Goal: Transaction & Acquisition: Download file/media

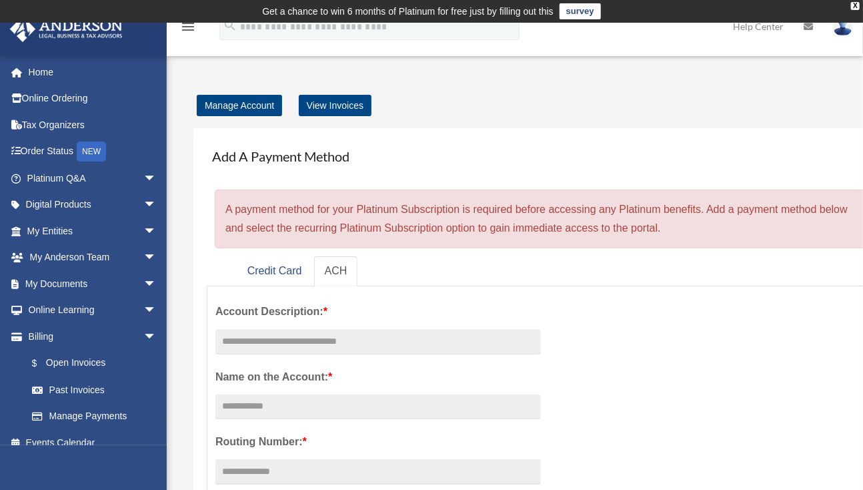
click at [71, 227] on link "My Entities arrow_drop_down" at bounding box center [92, 231] width 167 height 27
click at [143, 229] on span "arrow_drop_down" at bounding box center [156, 231] width 27 height 27
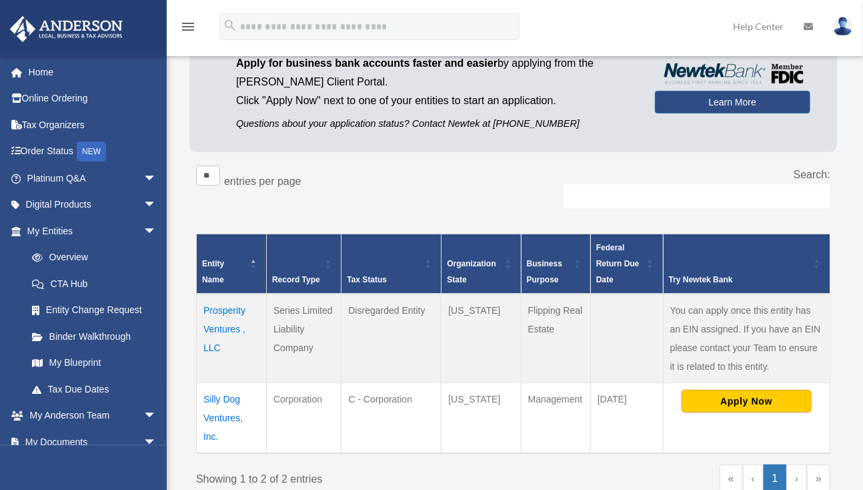
scroll to position [152, 0]
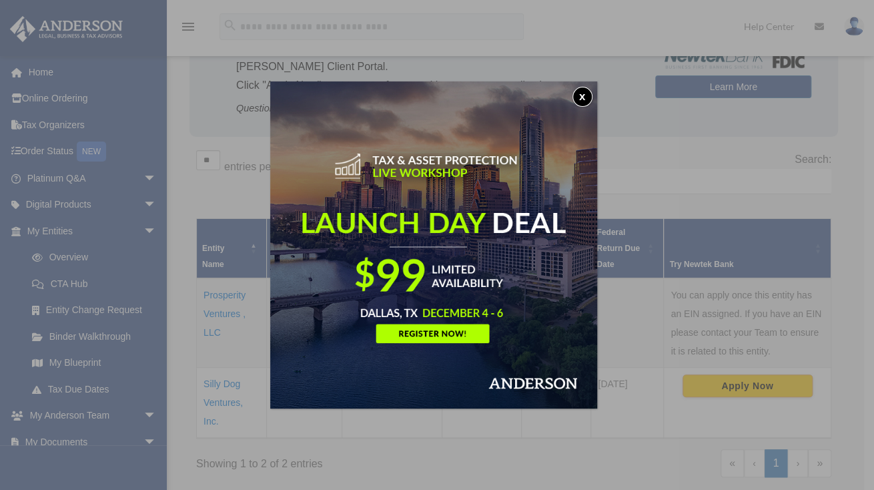
click at [585, 93] on button "x" at bounding box center [582, 97] width 20 height 20
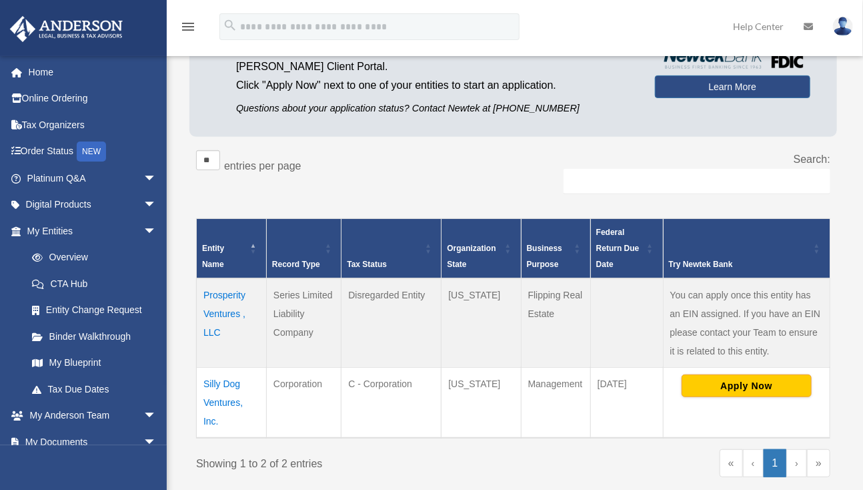
click at [86, 368] on link "My Blueprint" at bounding box center [94, 363] width 151 height 27
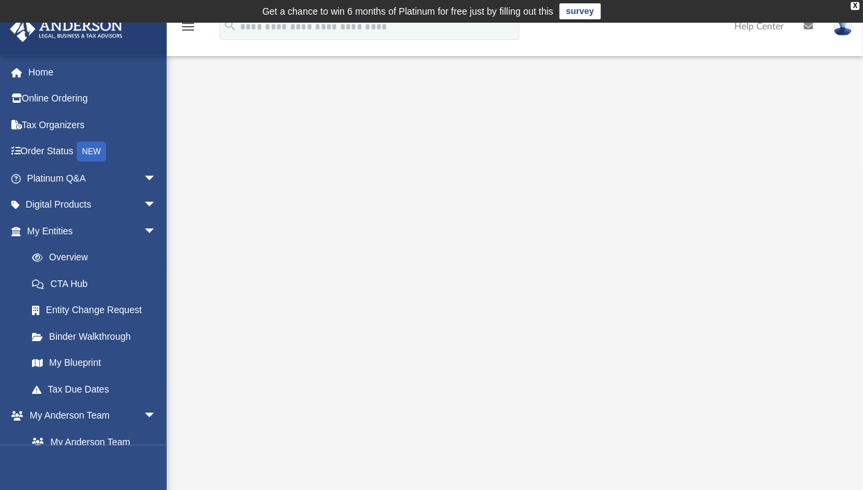
click at [857, 4] on link at bounding box center [843, 26] width 40 height 59
click at [57, 145] on link "Order Status NEW" at bounding box center [92, 151] width 167 height 27
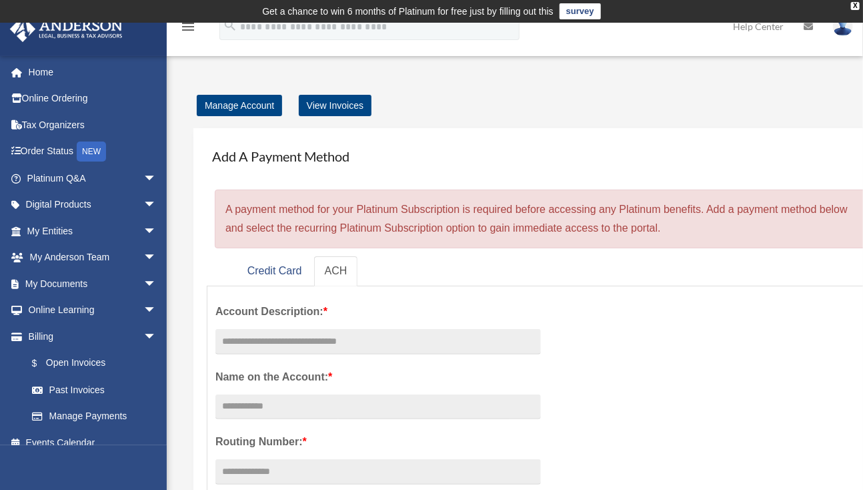
click at [488, 124] on div "Add A Payment Method × A payment method for your Platinum Subscription is requi…" at bounding box center [570, 467] width 781 height 705
click at [344, 111] on link "View Invoices" at bounding box center [335, 105] width 73 height 21
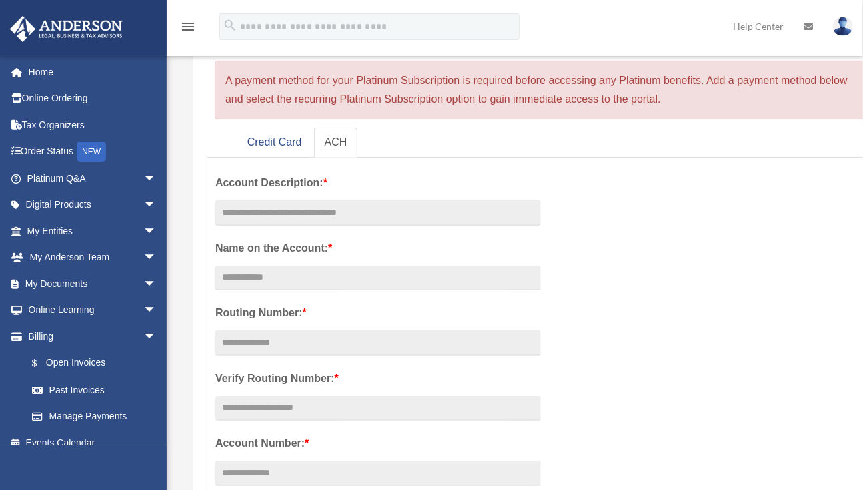
scroll to position [133, 0]
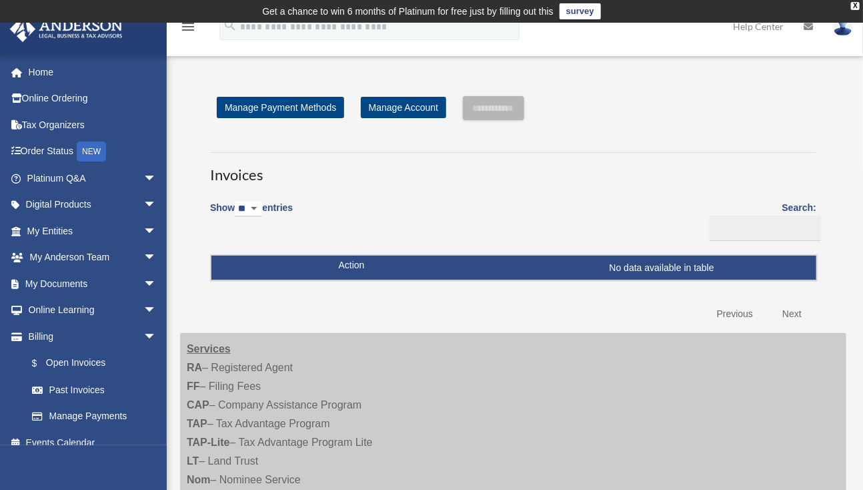
click at [188, 27] on icon "menu" at bounding box center [188, 27] width 16 height 16
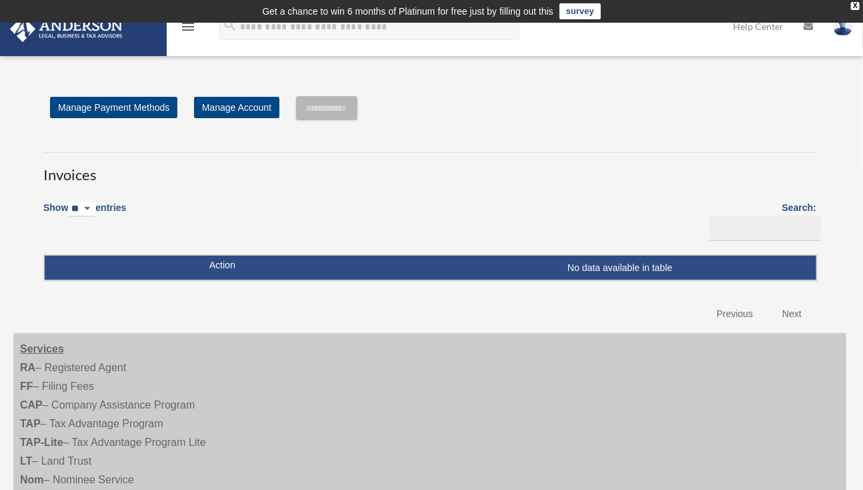
click at [192, 29] on icon "menu" at bounding box center [188, 27] width 16 height 16
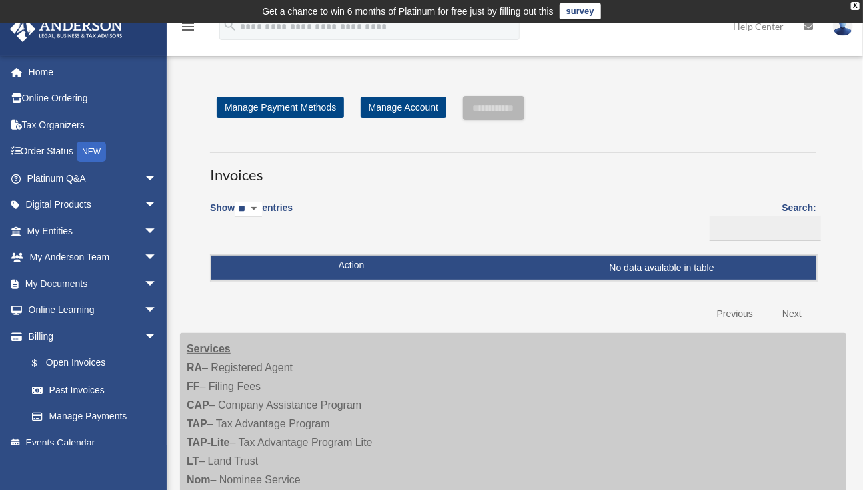
click at [92, 362] on link "$ Open Invoices" at bounding box center [91, 363] width 145 height 27
click at [93, 391] on link "Past Invoices" at bounding box center [94, 389] width 151 height 27
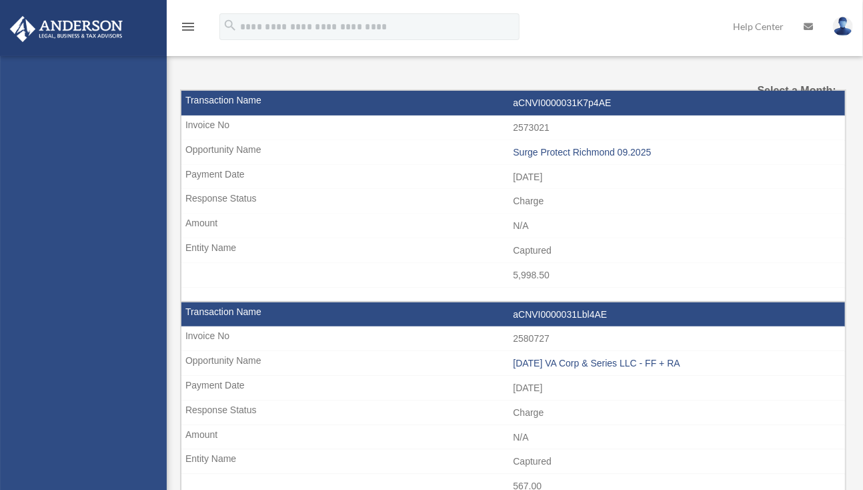
select select
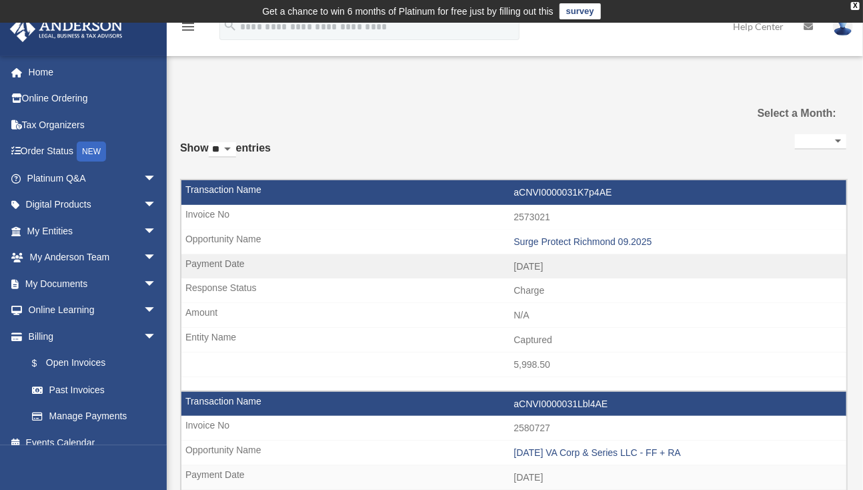
click at [54, 121] on link "Tax Organizers" at bounding box center [92, 124] width 167 height 27
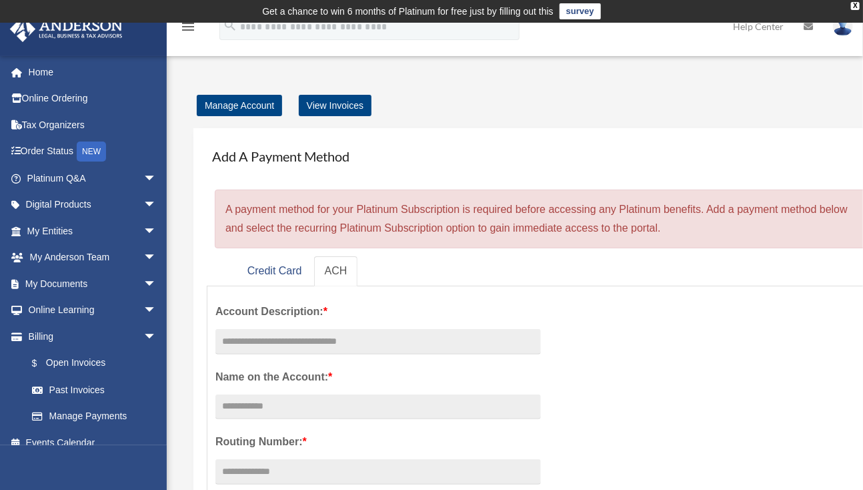
drag, startPoint x: 334, startPoint y: 207, endPoint x: 677, endPoint y: 221, distance: 342.6
click at [673, 224] on div "× A payment method for your Platinum Subscription is required before accessing …" at bounding box center [551, 218] width 673 height 59
click at [627, 185] on div "Add A Payment Method × A payment method for your Platinum Subscription is requi…" at bounding box center [551, 194] width 689 height 107
drag, startPoint x: 368, startPoint y: 211, endPoint x: 667, endPoint y: 226, distance: 299.9
click at [667, 226] on div "× A payment method for your Platinum Subscription is required before accessing …" at bounding box center [551, 218] width 673 height 59
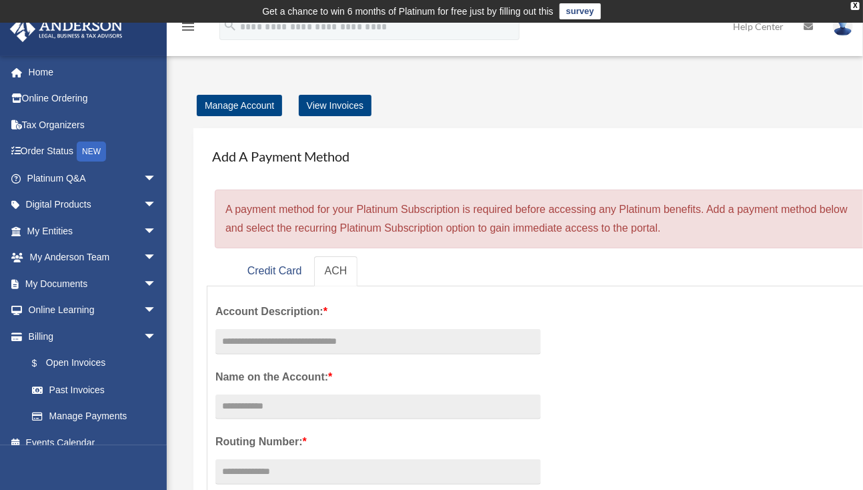
click at [675, 226] on div "× A payment method for your Platinum Subscription is required before accessing …" at bounding box center [551, 218] width 673 height 59
drag, startPoint x: 244, startPoint y: 226, endPoint x: 682, endPoint y: 230, distance: 437.7
click at [682, 230] on div "Add A Payment Method × A payment method for your Platinum Subscription is requi…" at bounding box center [551, 194] width 689 height 107
click at [685, 227] on div "× A payment method for your Platinum Subscription is required before accessing …" at bounding box center [551, 218] width 673 height 59
click at [143, 230] on span "arrow_drop_down" at bounding box center [156, 231] width 27 height 27
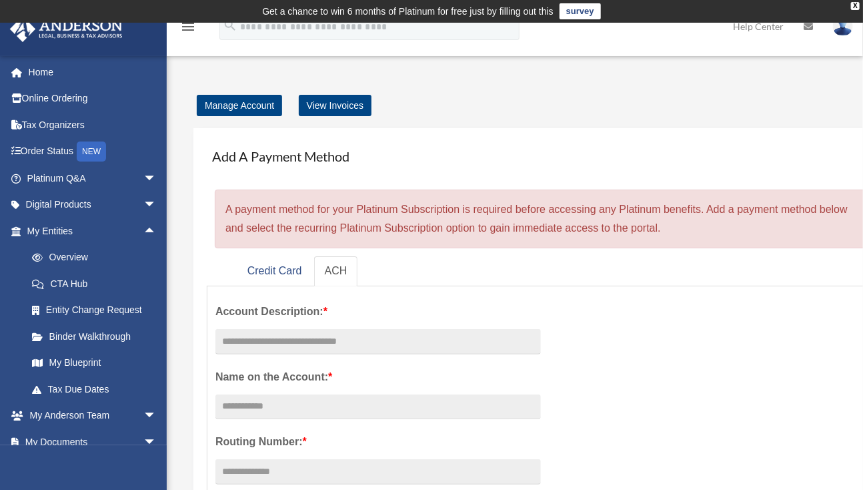
click at [86, 358] on link "My Blueprint" at bounding box center [98, 363] width 158 height 27
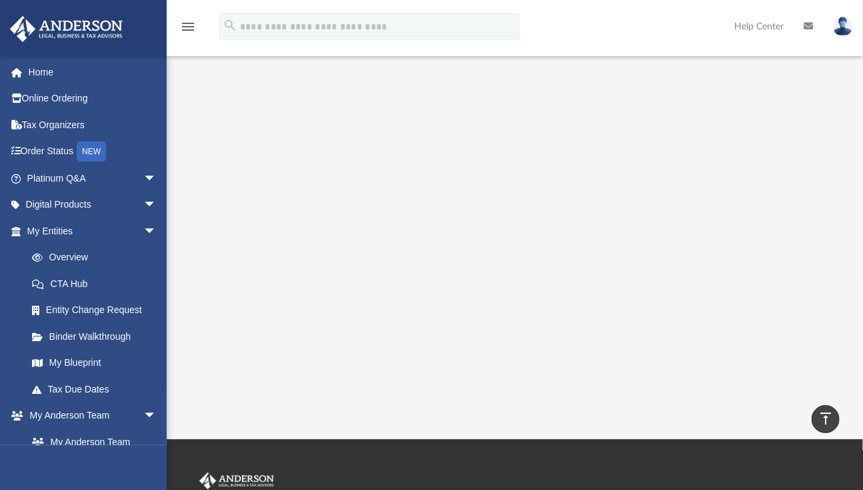
scroll to position [200, 0]
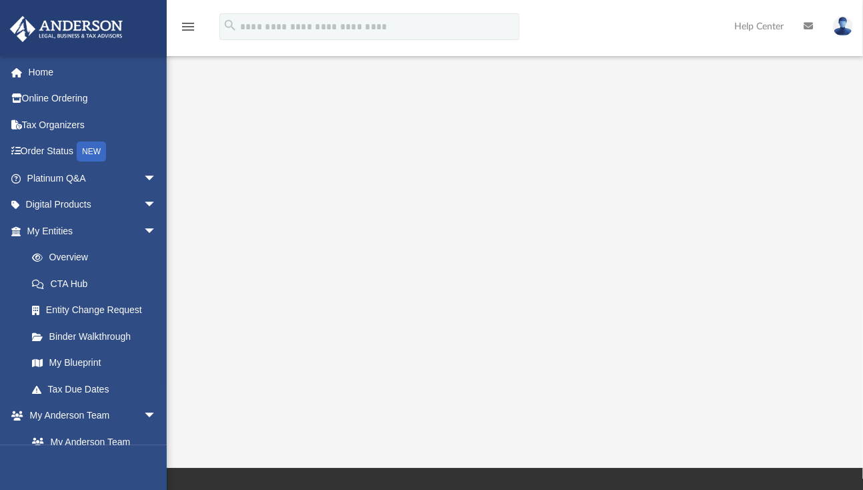
click at [143, 207] on span "arrow_drop_down" at bounding box center [156, 204] width 27 height 27
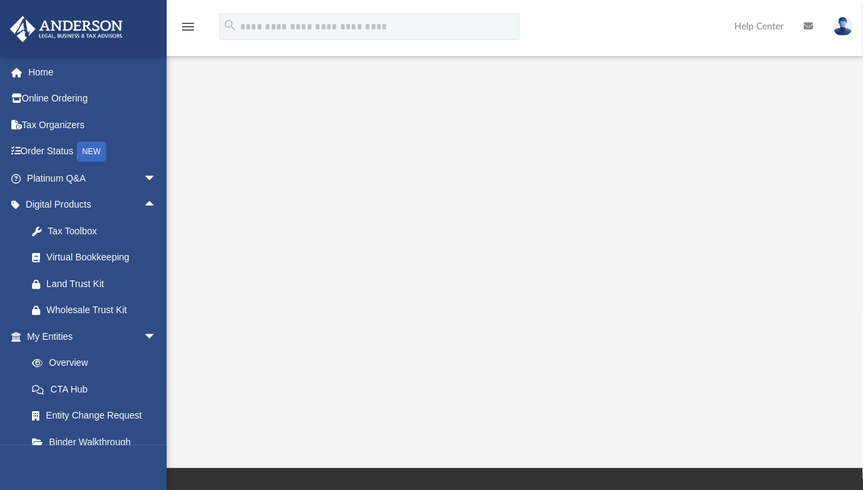
click at [143, 178] on span "arrow_drop_down" at bounding box center [156, 178] width 27 height 27
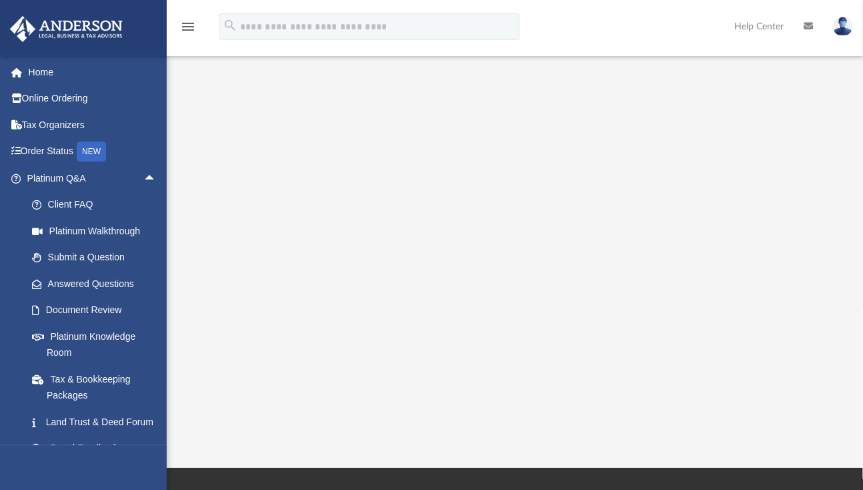
click at [123, 235] on link "Platinum Walkthrough" at bounding box center [98, 231] width 158 height 27
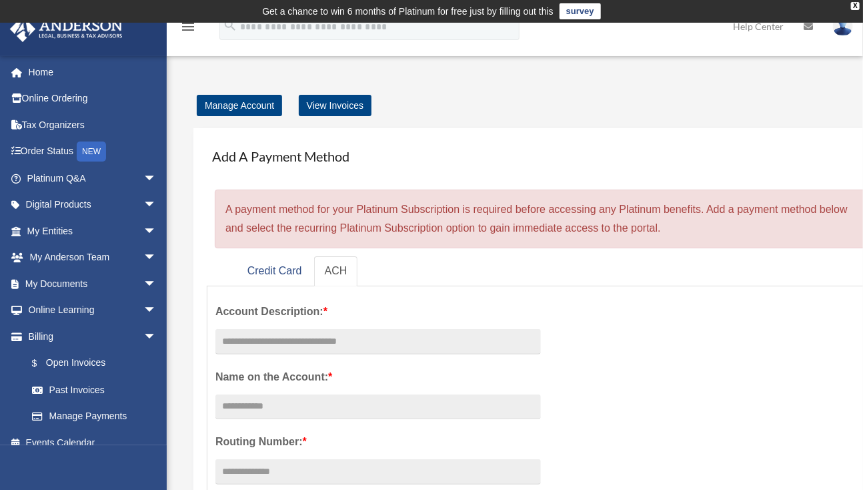
click at [143, 177] on span "arrow_drop_down" at bounding box center [156, 178] width 27 height 27
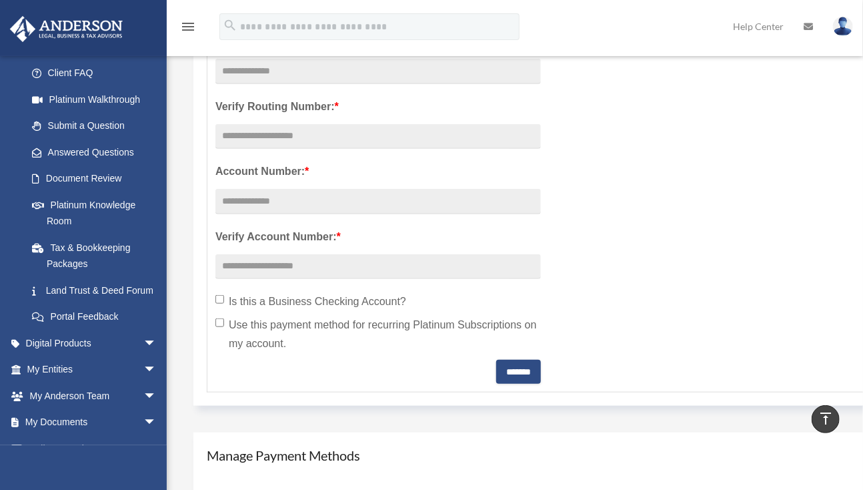
scroll to position [133, 0]
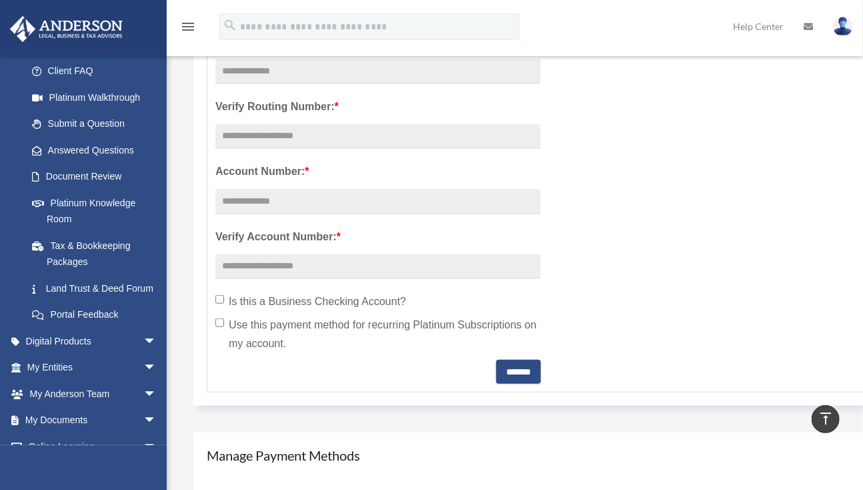
click at [143, 351] on span "arrow_drop_down" at bounding box center [156, 341] width 27 height 27
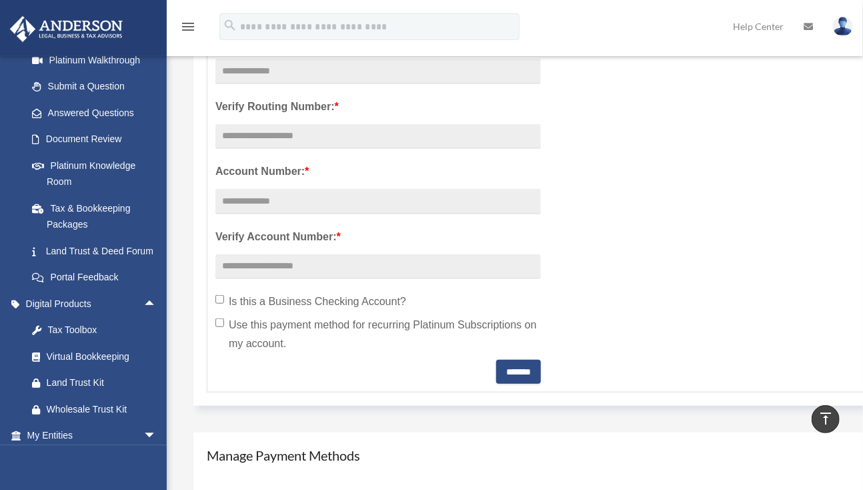
scroll to position [267, 0]
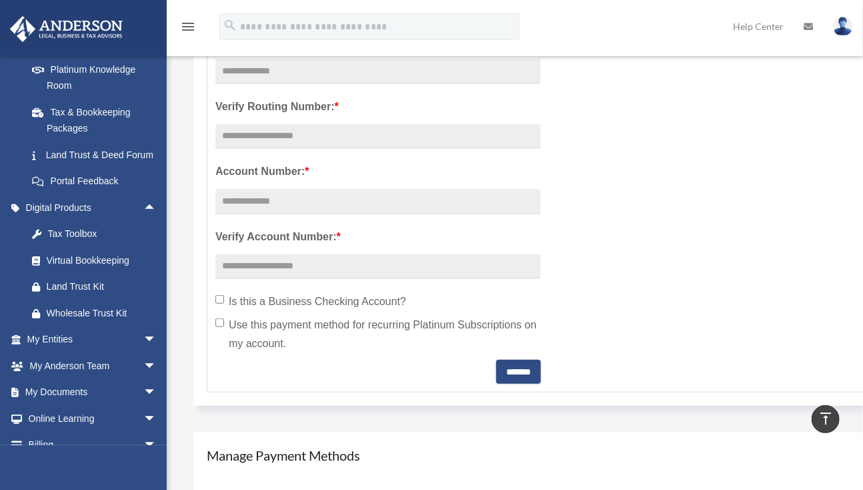
click at [86, 269] on div "Virtual Bookkeeping" at bounding box center [103, 260] width 113 height 17
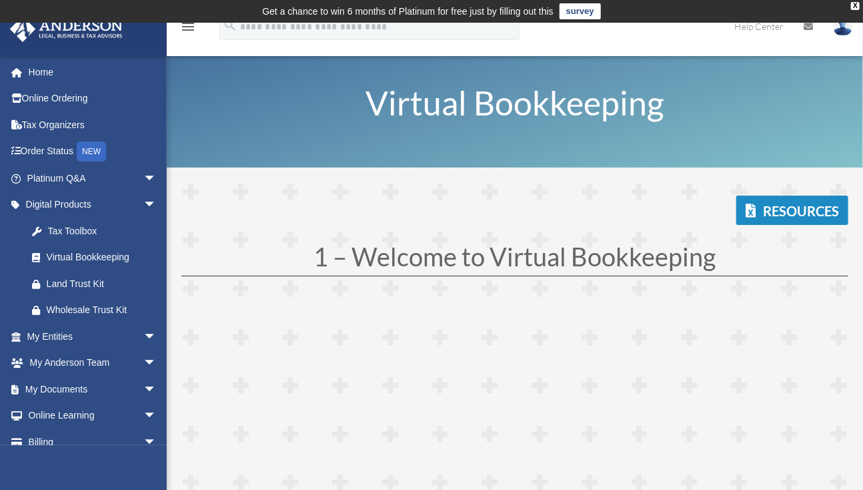
click at [857, 7] on div "X" at bounding box center [855, 6] width 9 height 8
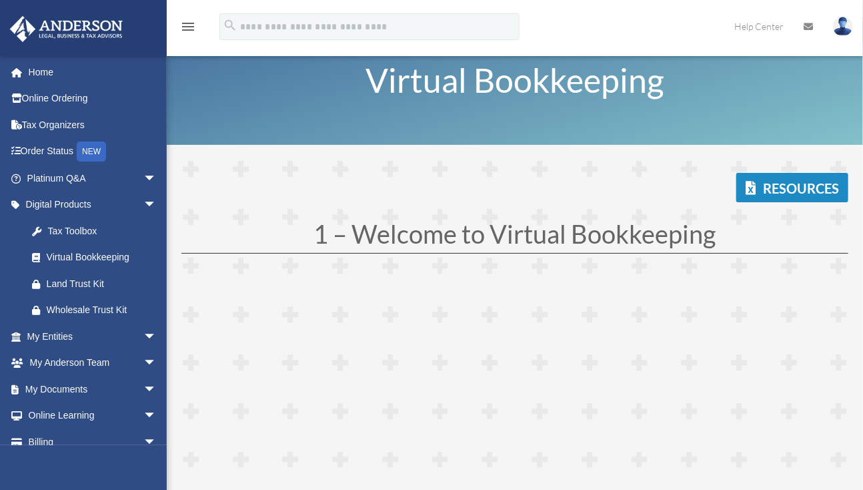
click at [143, 383] on span "arrow_drop_down" at bounding box center [156, 389] width 27 height 27
click at [55, 414] on link "Box" at bounding box center [98, 415] width 158 height 27
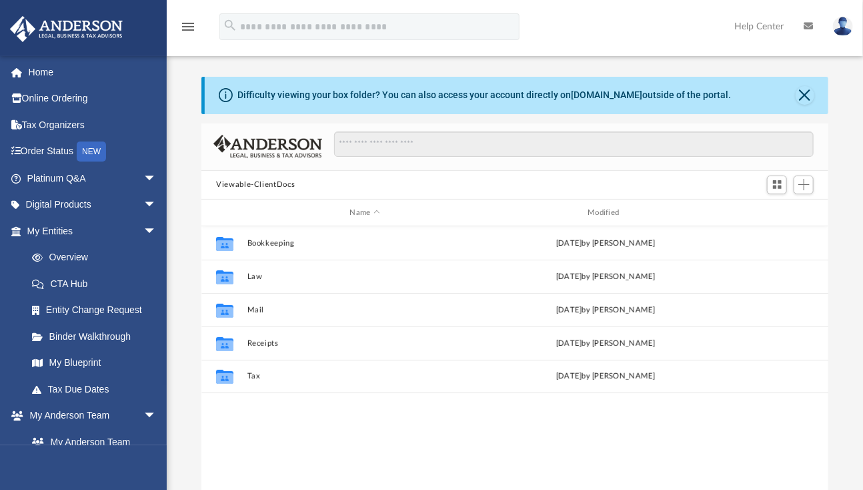
scroll to position [293, 617]
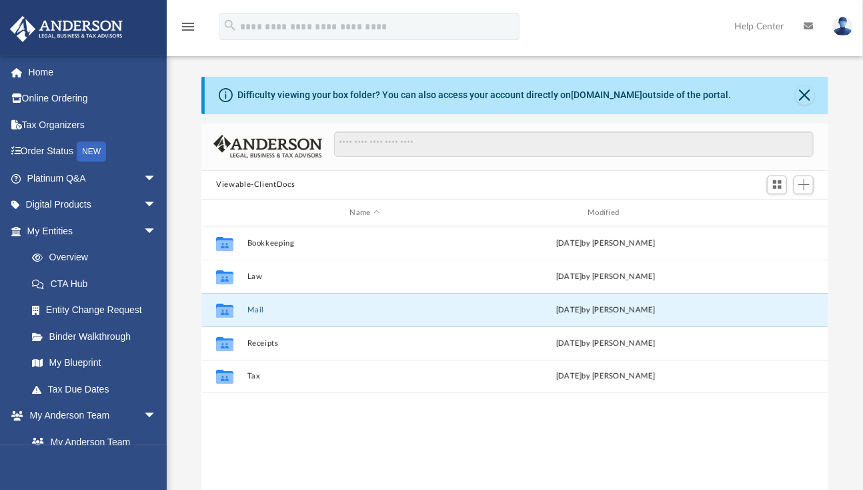
click at [256, 310] on button "Mail" at bounding box center [366, 310] width 236 height 9
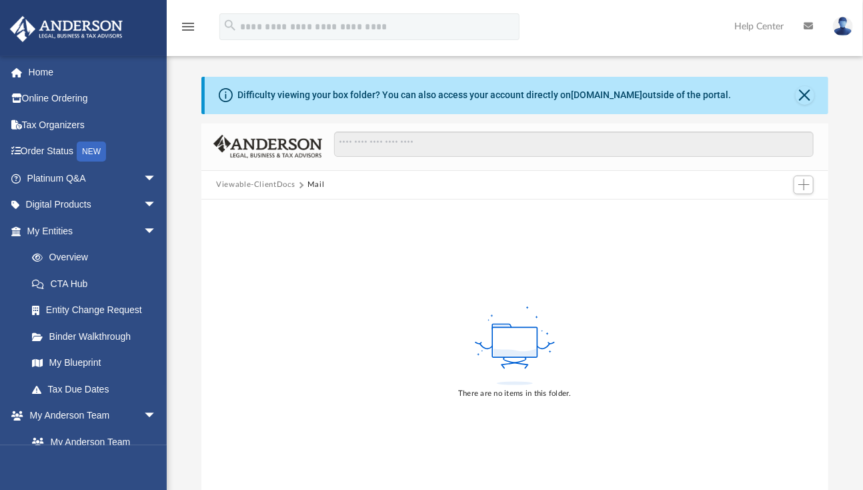
click at [277, 184] on button "Viewable-ClientDocs" at bounding box center [255, 185] width 79 height 12
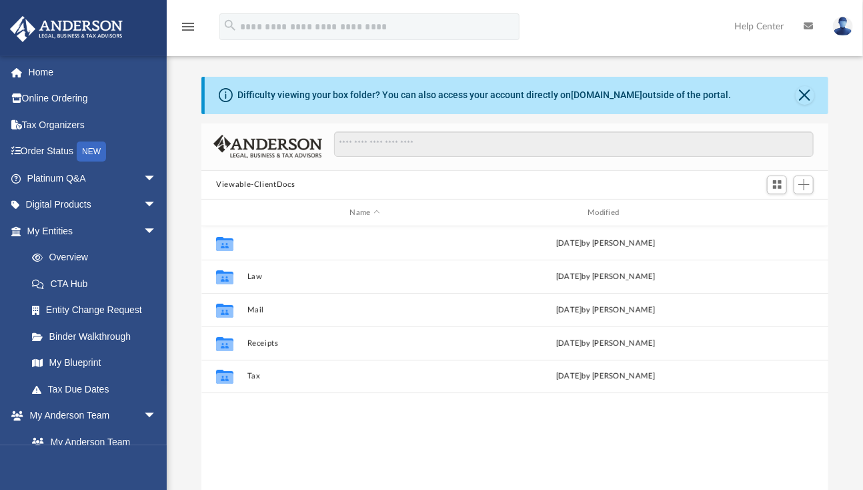
click at [272, 244] on button "Bookkeeping" at bounding box center [366, 243] width 236 height 9
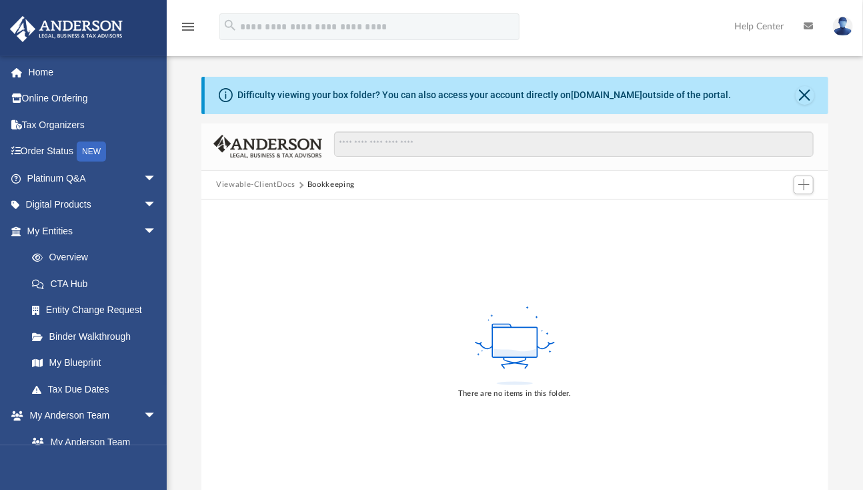
click at [278, 181] on button "Viewable-ClientDocs" at bounding box center [255, 185] width 79 height 12
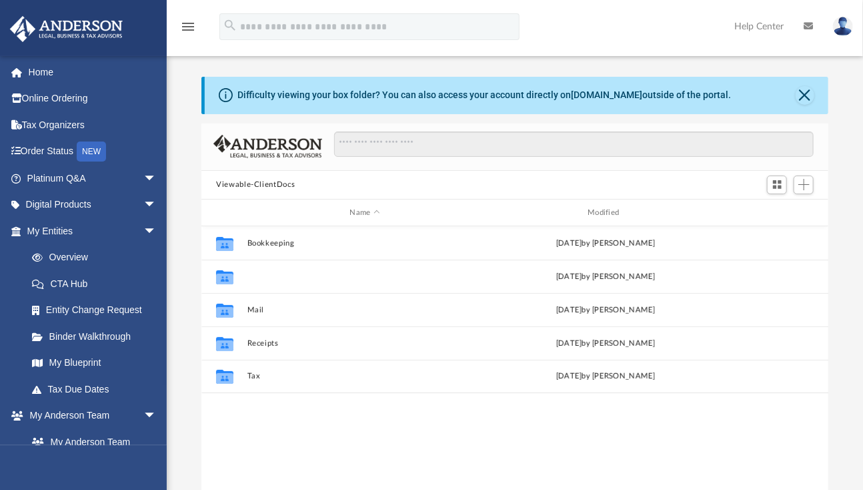
click at [253, 274] on button "Law" at bounding box center [366, 276] width 236 height 9
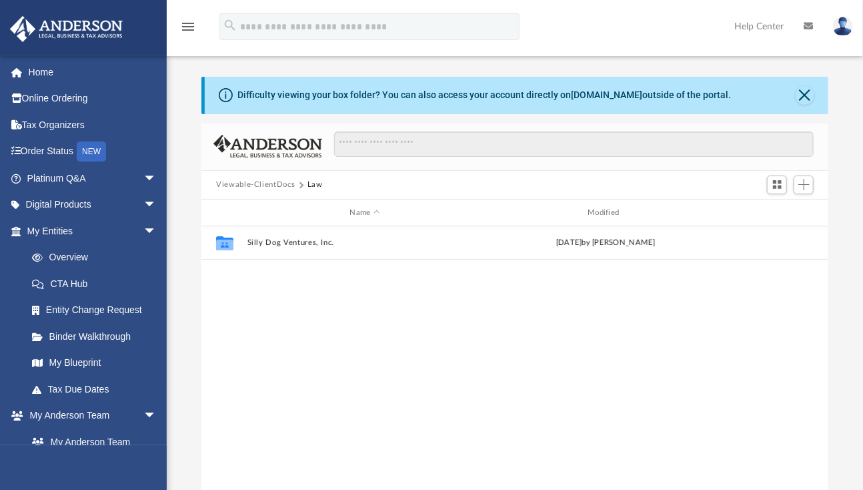
click at [252, 182] on button "Viewable-ClientDocs" at bounding box center [255, 185] width 79 height 12
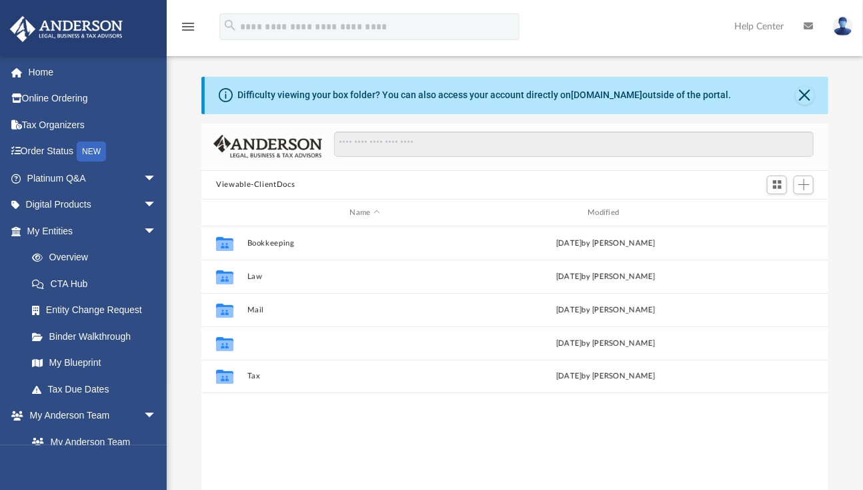
click at [259, 340] on button "Receipts" at bounding box center [366, 343] width 236 height 9
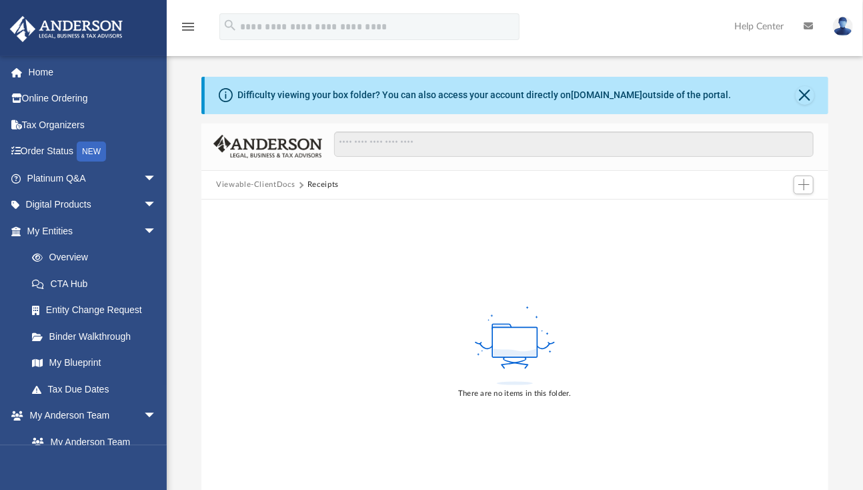
click at [254, 182] on button "Viewable-ClientDocs" at bounding box center [255, 185] width 79 height 12
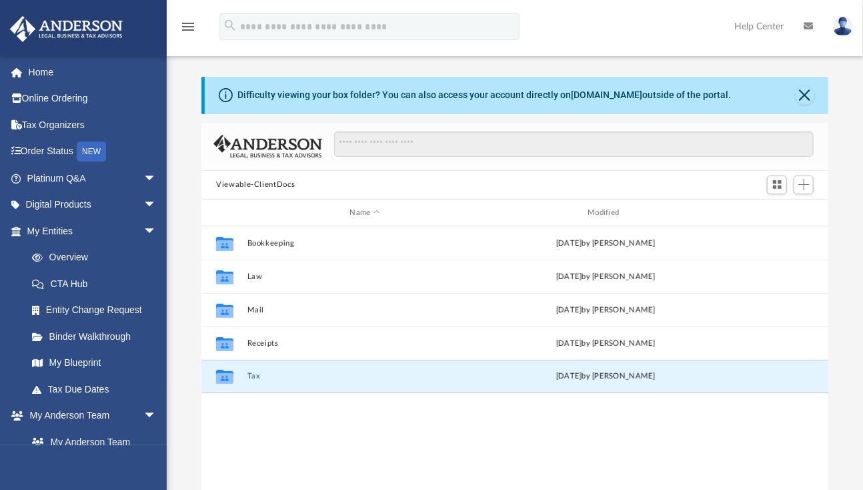
click at [252, 375] on button "Tax" at bounding box center [366, 376] width 236 height 9
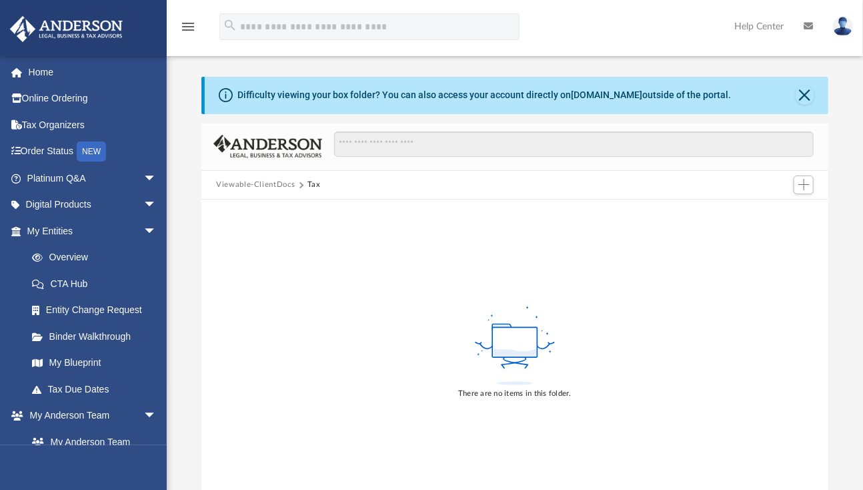
click at [253, 179] on button "Viewable-ClientDocs" at bounding box center [255, 185] width 79 height 12
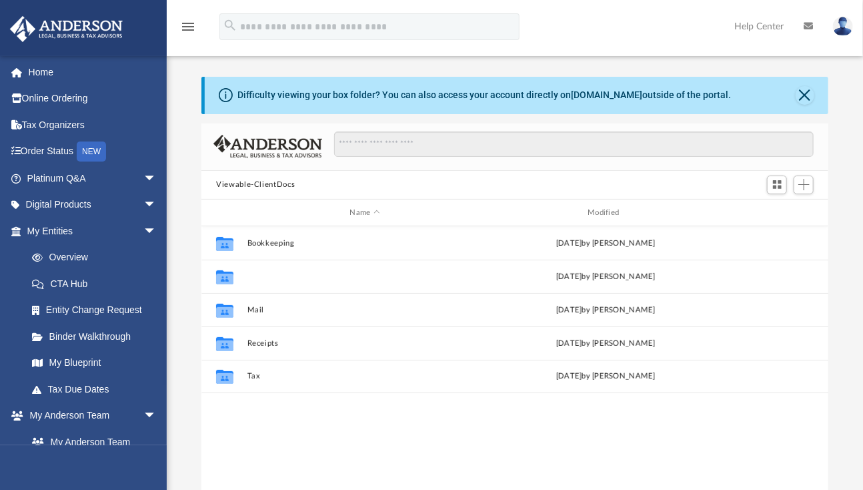
click at [258, 277] on button "Law" at bounding box center [366, 276] width 236 height 9
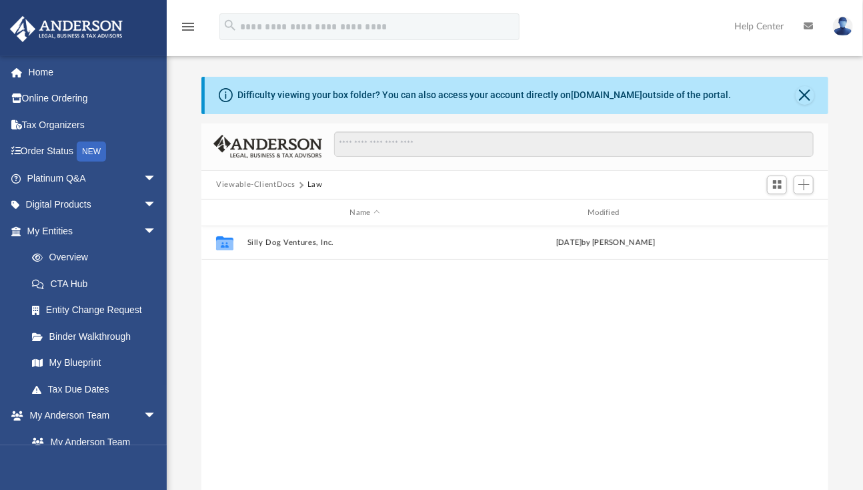
click at [280, 185] on button "Viewable-ClientDocs" at bounding box center [255, 185] width 79 height 12
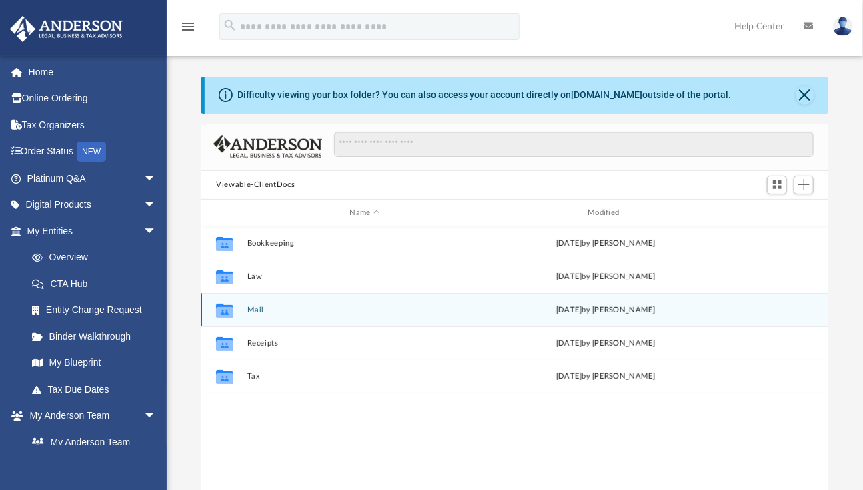
click at [244, 309] on div "Collaborated Folder Mail Sun Sep 7 2025 by Charles Rogler" at bounding box center [515, 309] width 627 height 33
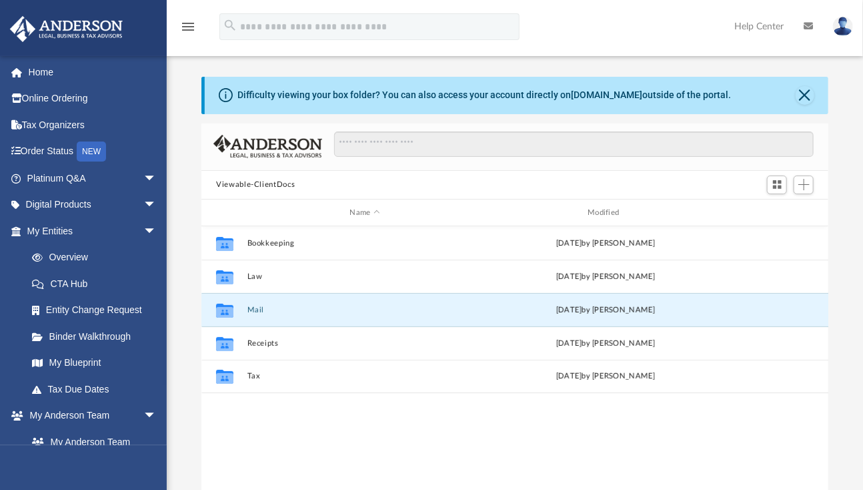
click at [255, 312] on button "Mail" at bounding box center [366, 310] width 236 height 9
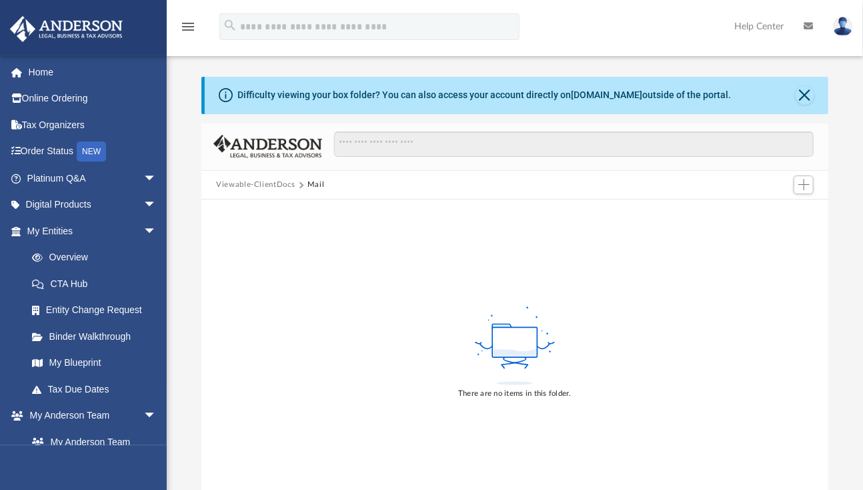
click at [260, 184] on button "Viewable-ClientDocs" at bounding box center [255, 185] width 79 height 12
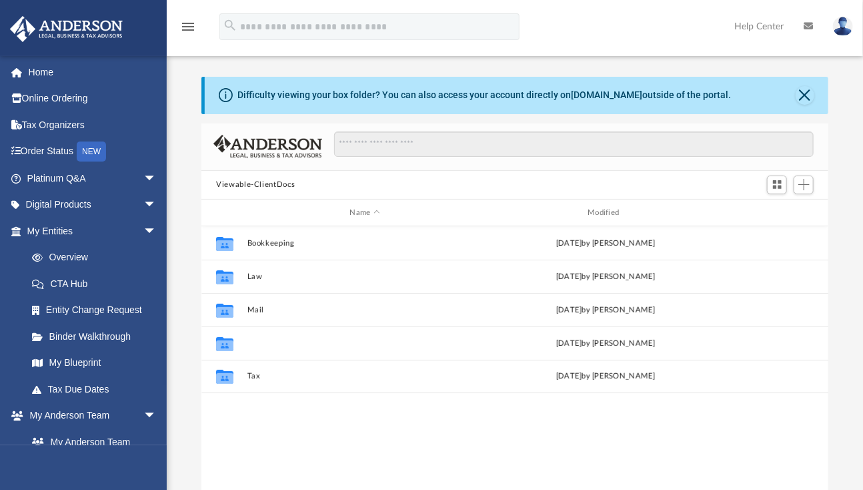
click at [265, 344] on button "Receipts" at bounding box center [366, 343] width 236 height 9
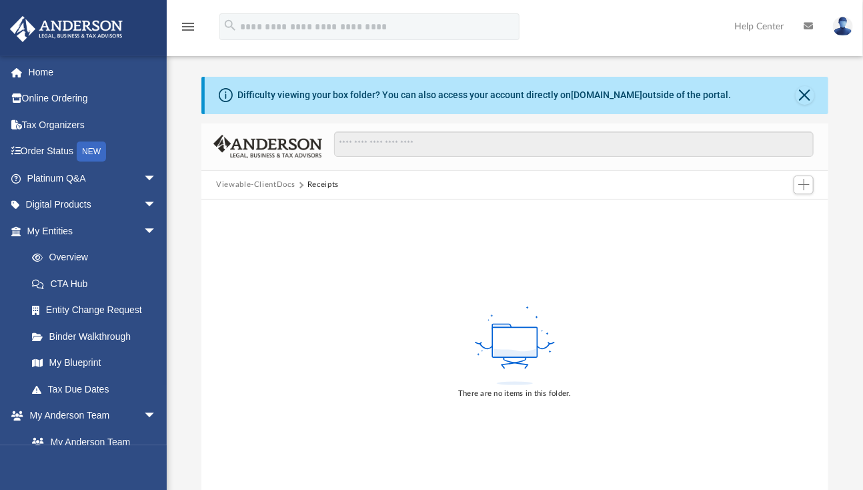
click at [264, 187] on button "Viewable-ClientDocs" at bounding box center [255, 185] width 79 height 12
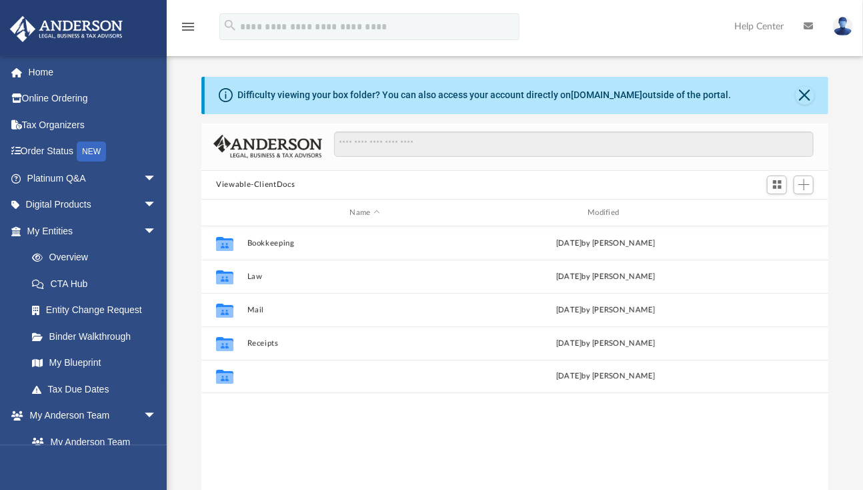
click at [250, 374] on button "Tax" at bounding box center [366, 376] width 236 height 9
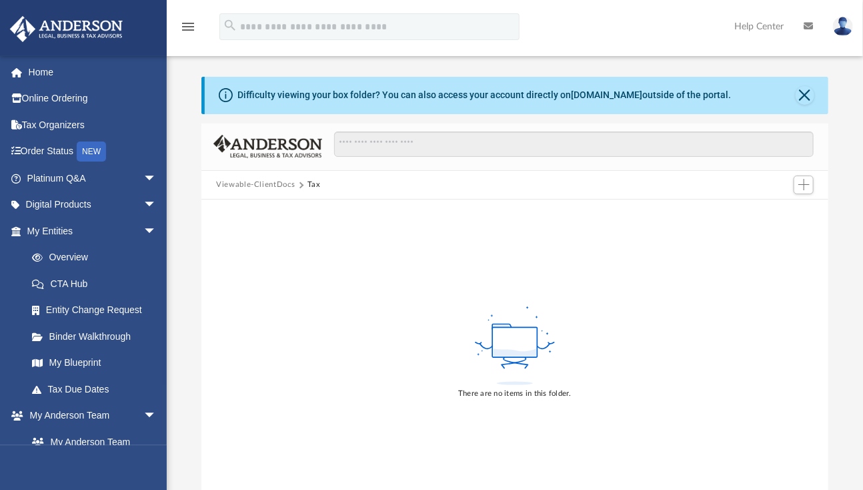
click at [266, 183] on button "Viewable-ClientDocs" at bounding box center [255, 185] width 79 height 12
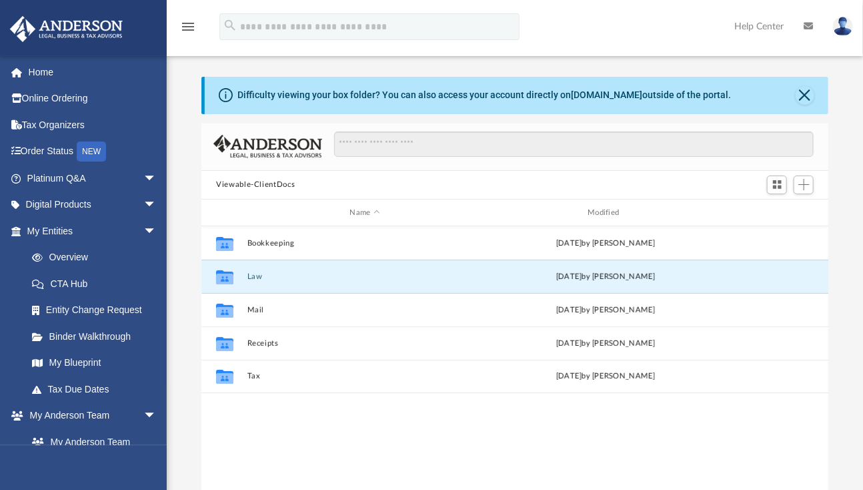
click at [252, 274] on button "Law" at bounding box center [366, 276] width 236 height 9
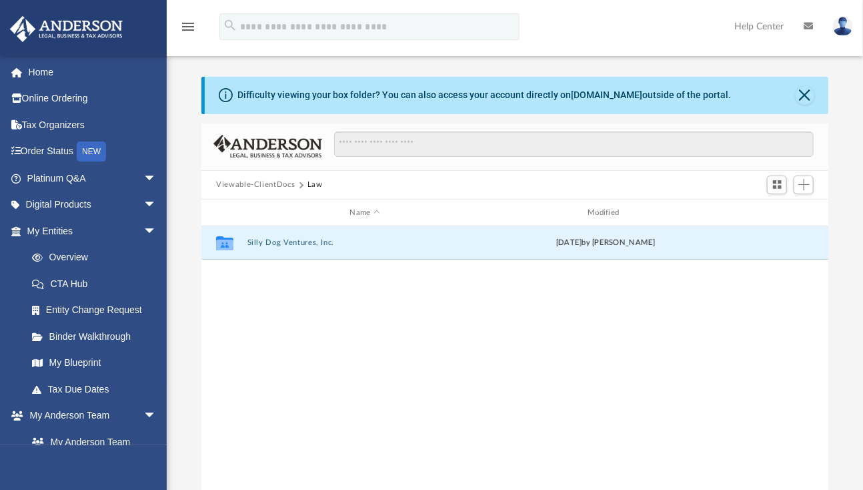
click at [282, 245] on button "Silly Dog Ventures, Inc." at bounding box center [366, 243] width 236 height 9
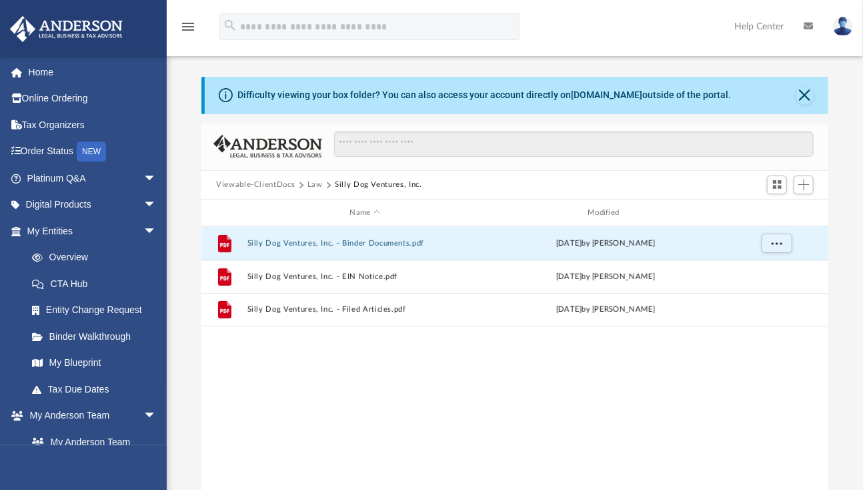
click at [303, 240] on button "Silly Dog Ventures, Inc. - Binder Documents.pdf" at bounding box center [366, 243] width 236 height 9
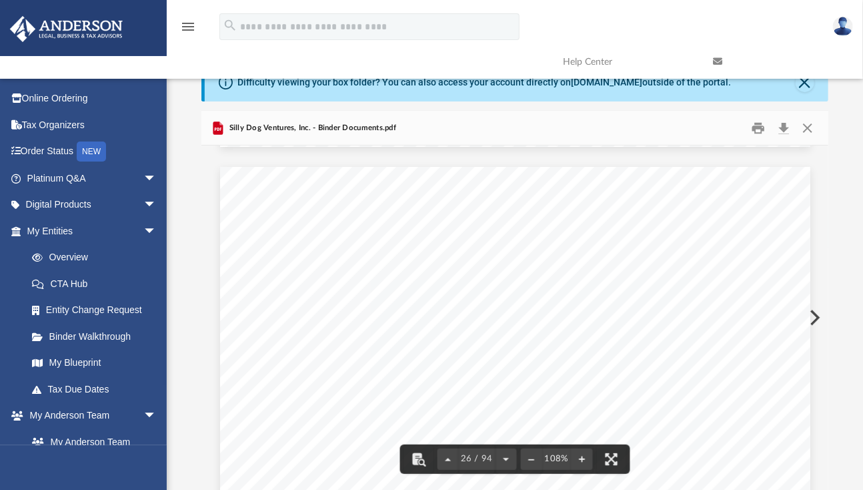
scroll to position [19483, 0]
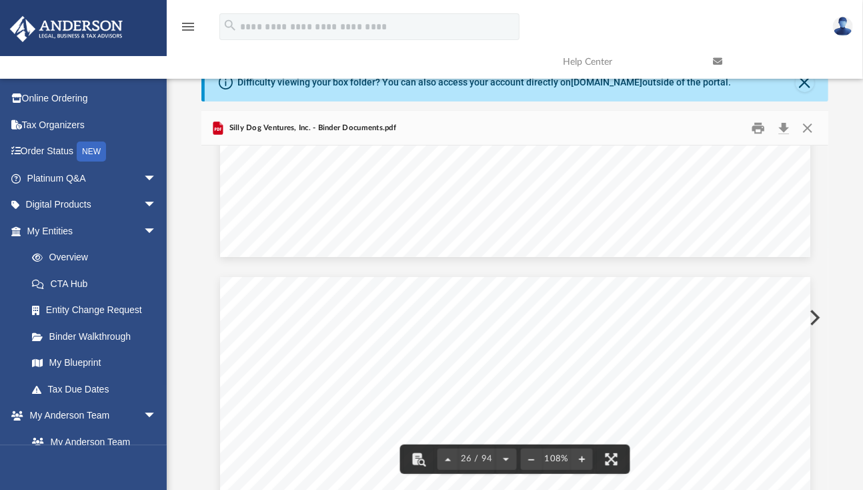
click at [804, 83] on link at bounding box center [778, 61] width 150 height 53
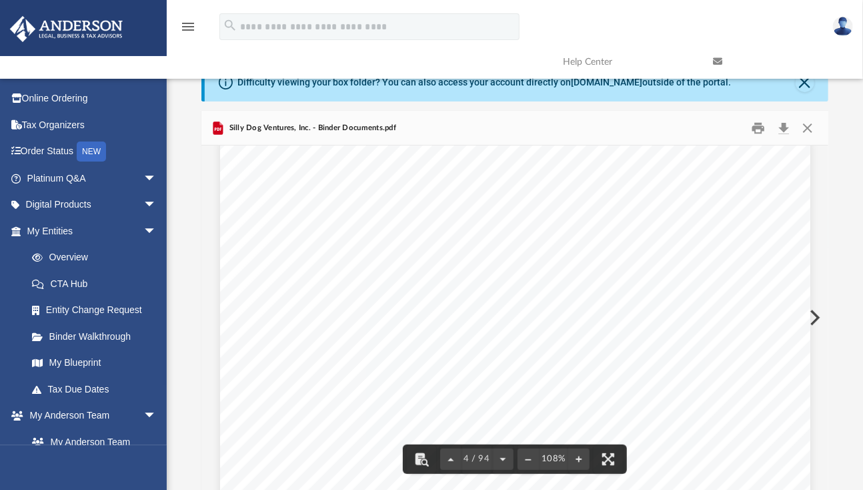
scroll to position [0, 0]
click at [494, 126] on div "Silly Dog Ventures, Inc. - Binder Documents.pdf" at bounding box center [515, 128] width 627 height 35
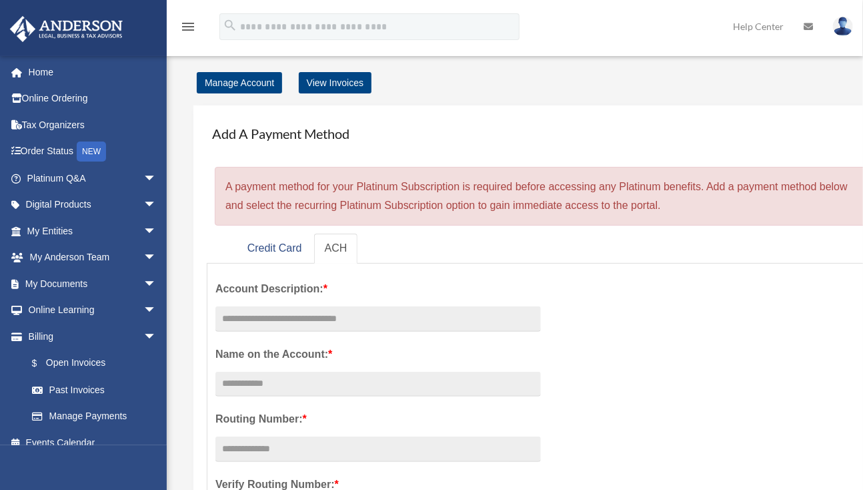
click at [143, 280] on span "arrow_drop_down" at bounding box center [156, 283] width 27 height 27
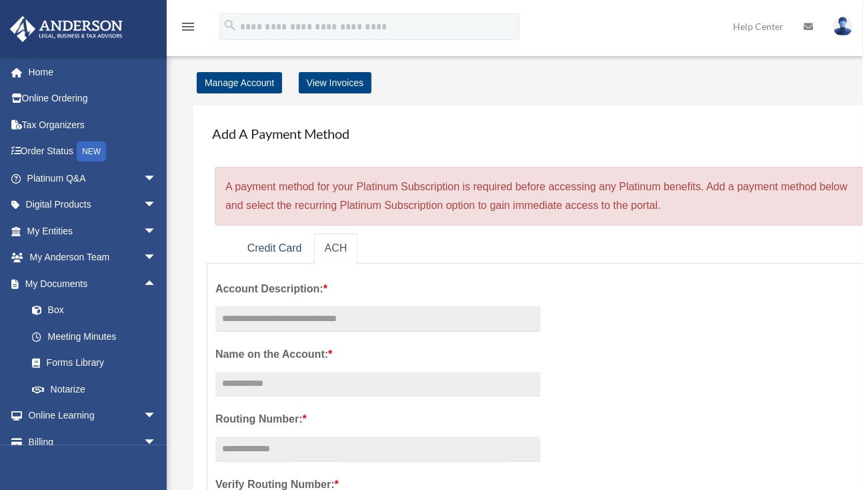
click at [55, 310] on link "Box" at bounding box center [98, 310] width 158 height 27
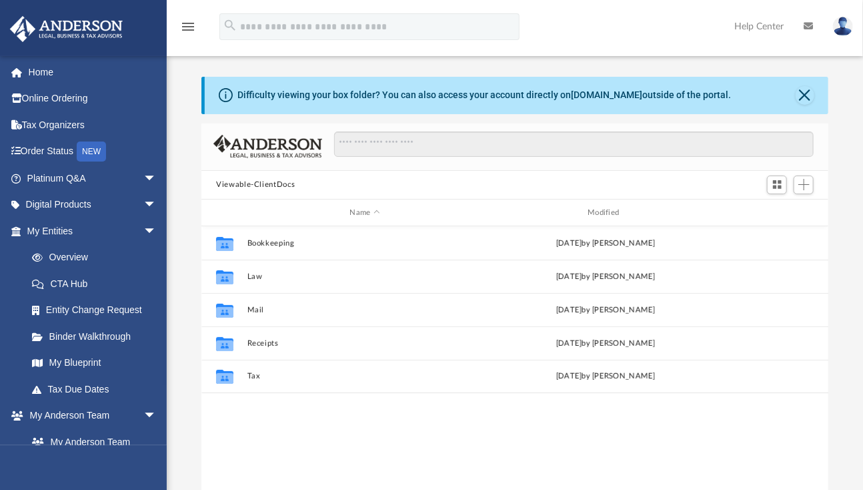
scroll to position [293, 617]
click at [259, 278] on button "Law" at bounding box center [366, 276] width 236 height 9
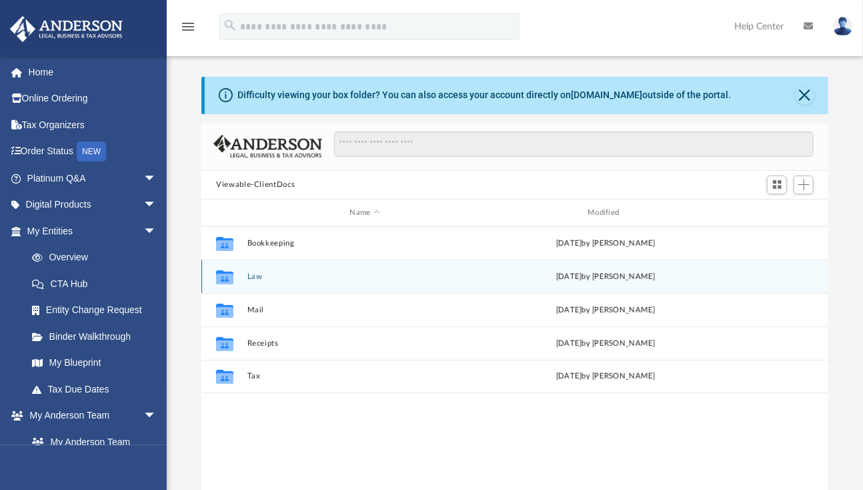
click at [229, 278] on icon "grid" at bounding box center [224, 279] width 17 height 11
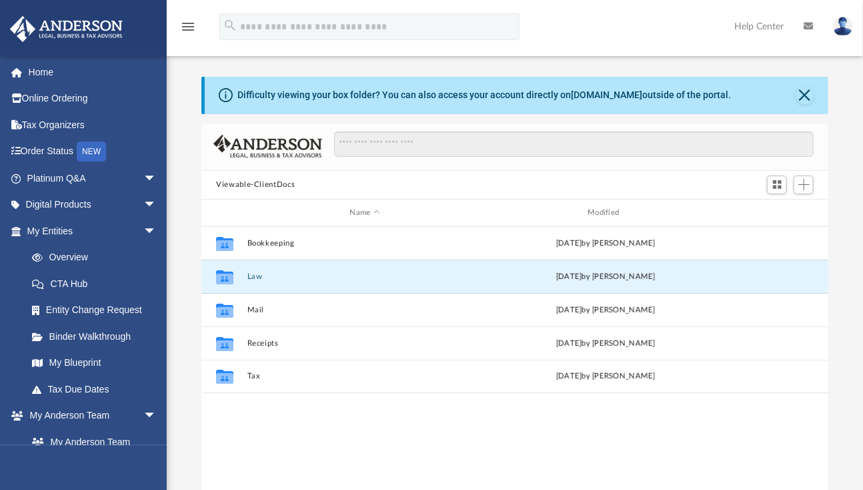
click at [255, 277] on button "Law" at bounding box center [366, 276] width 236 height 9
click at [258, 277] on button "Law" at bounding box center [366, 276] width 236 height 9
click at [238, 274] on div "Collaborated Folder" at bounding box center [224, 276] width 33 height 21
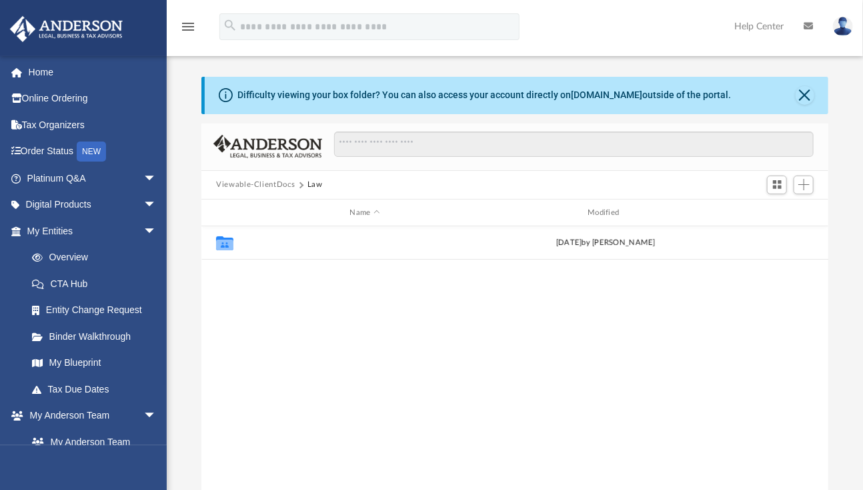
click at [301, 241] on button "Silly Dog Ventures, Inc." at bounding box center [366, 243] width 236 height 9
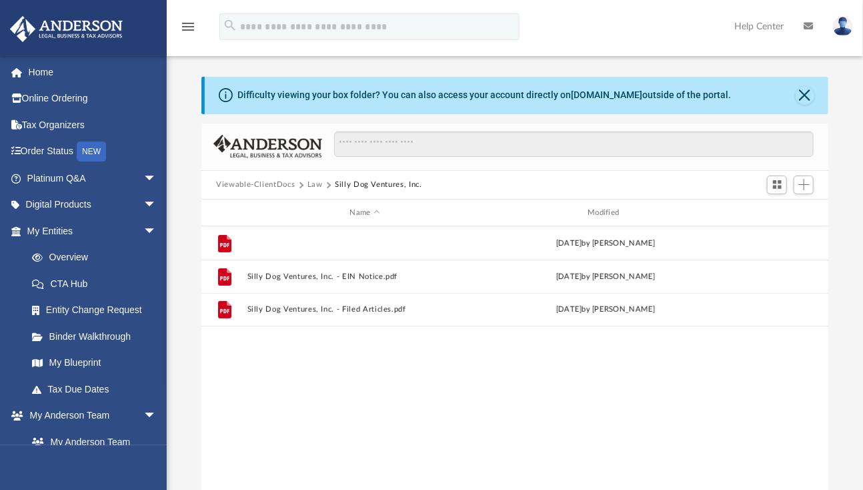
click at [342, 243] on button "Silly Dog Ventures, Inc. - Binder Documents.pdf" at bounding box center [366, 243] width 236 height 9
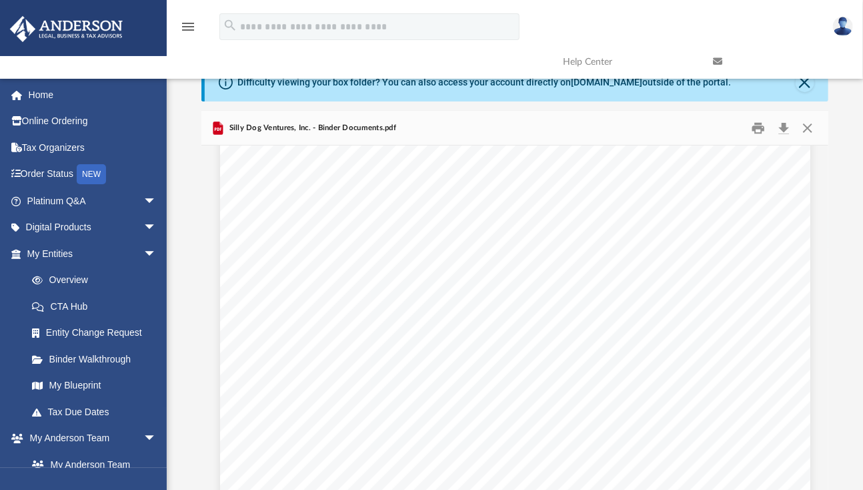
scroll to position [133, 0]
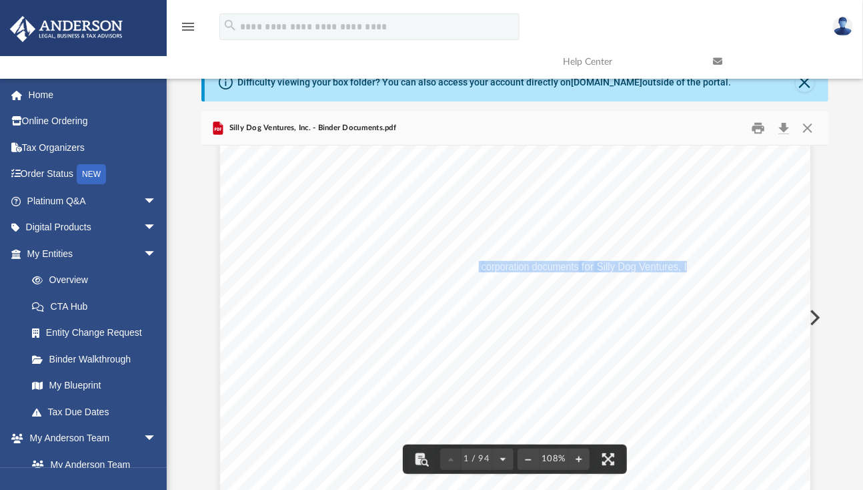
drag, startPoint x: 486, startPoint y: 270, endPoint x: 681, endPoint y: 264, distance: 194.9
click at [220, 22] on span "Enclosed in this portfolio, you will find your corporation documents for Silly …" at bounding box center [220, 22] width 0 height 0
click at [560, 280] on span ". You are responsible for reading and" at bounding box center [620, 279] width 157 height 11
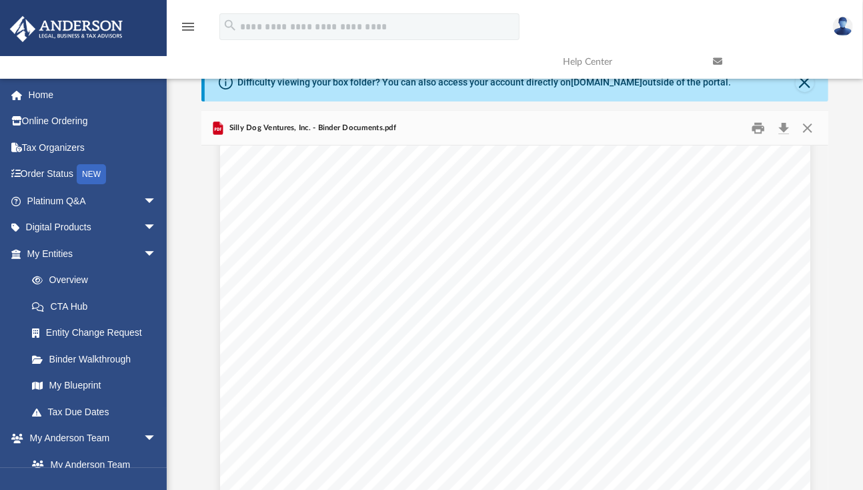
scroll to position [0, 0]
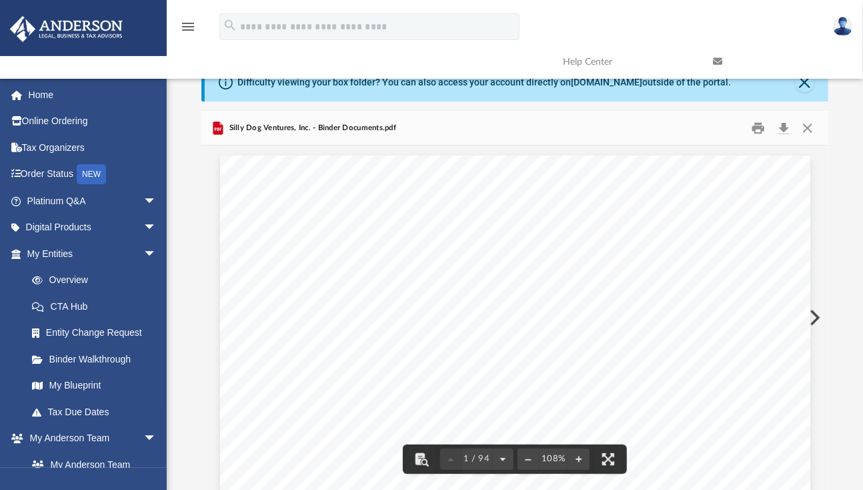
click at [817, 318] on button "Preview" at bounding box center [813, 317] width 29 height 37
click at [815, 312] on button "Preview" at bounding box center [813, 317] width 29 height 37
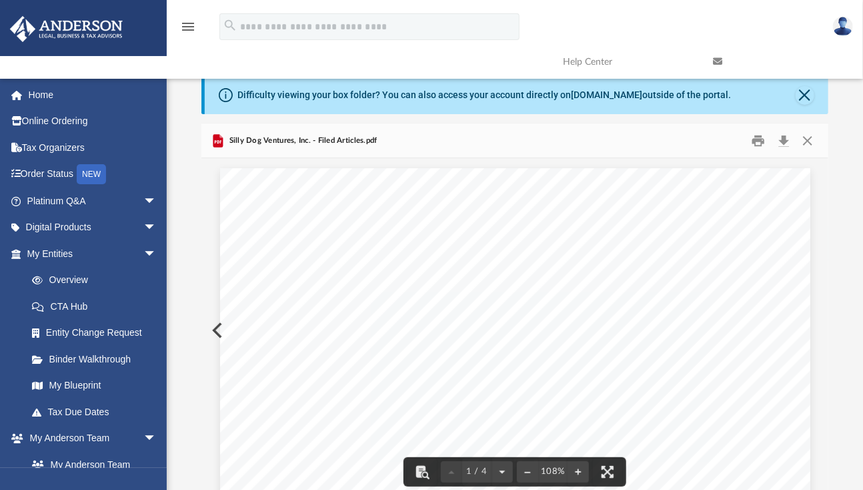
click at [211, 331] on button "Preview" at bounding box center [216, 330] width 29 height 37
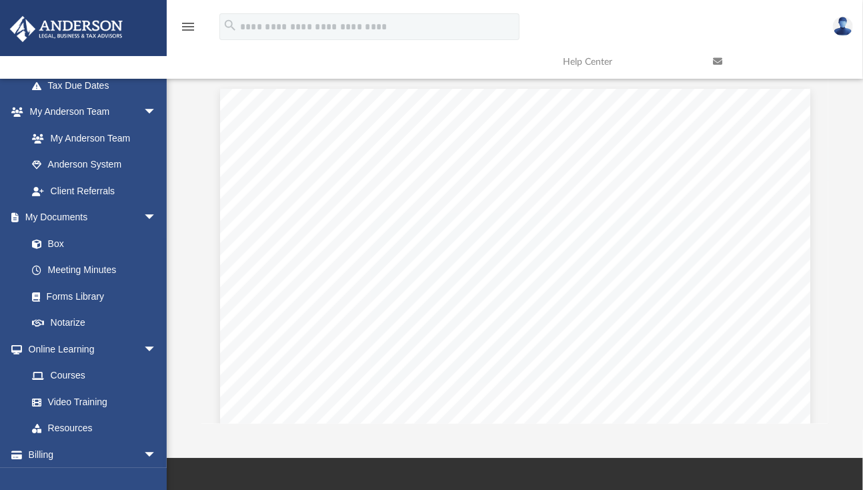
scroll to position [334, 0]
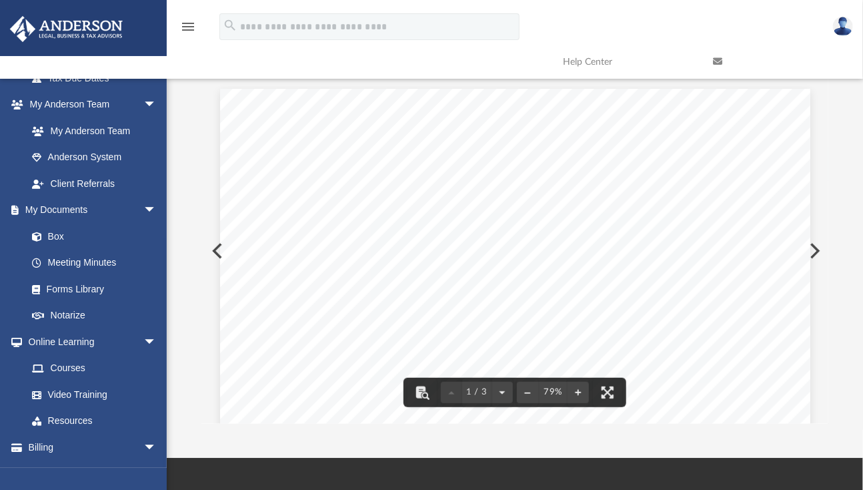
click at [211, 248] on button "Preview" at bounding box center [216, 250] width 29 height 37
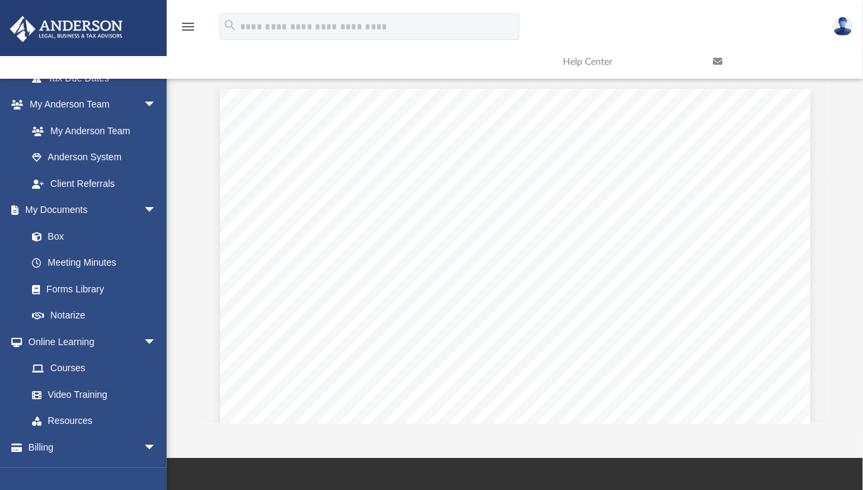
click at [366, 73] on div "menu search Site Menu add [EMAIL_ADDRESS][DOMAIN_NAME] My Profile Reset Passwor…" at bounding box center [431, 44] width 843 height 68
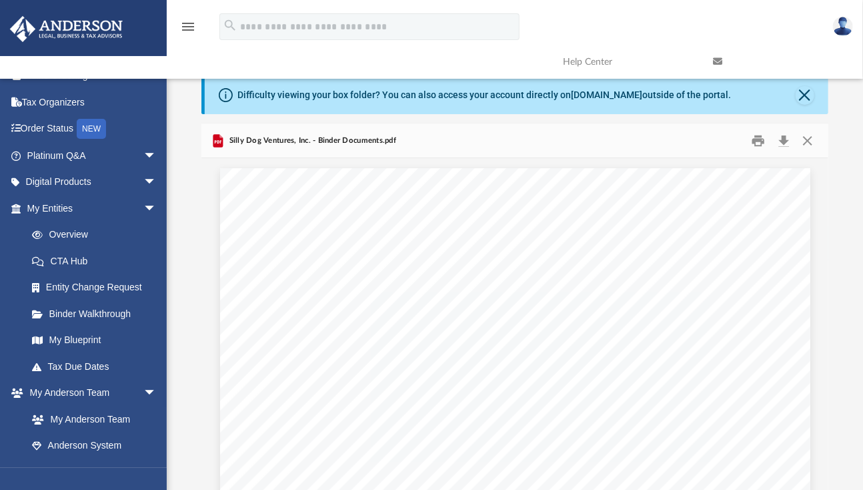
scroll to position [67, 0]
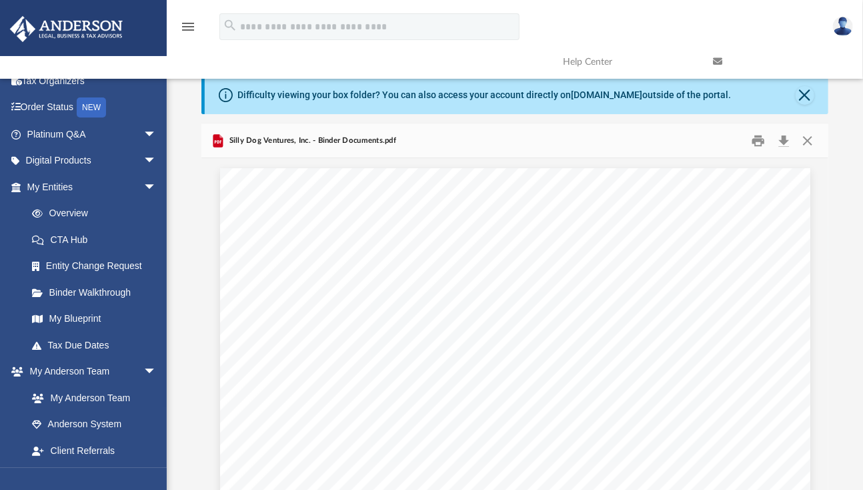
click at [93, 320] on link "My Blueprint" at bounding box center [94, 319] width 151 height 27
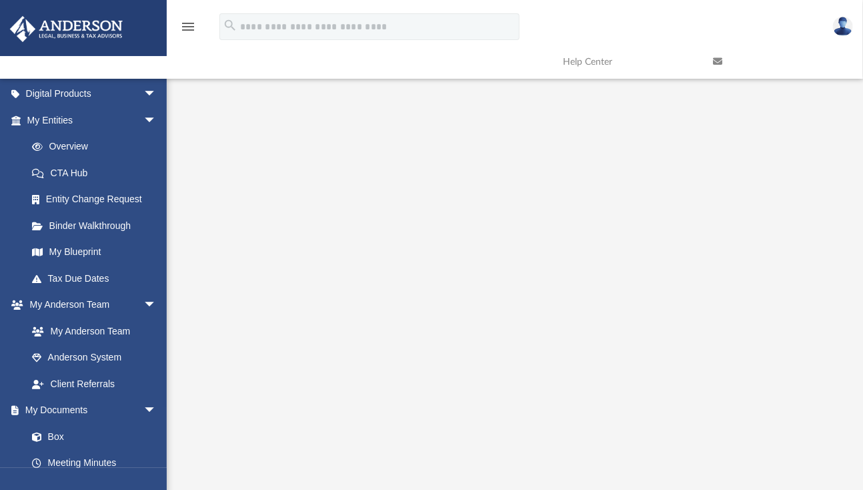
scroll to position [355, 0]
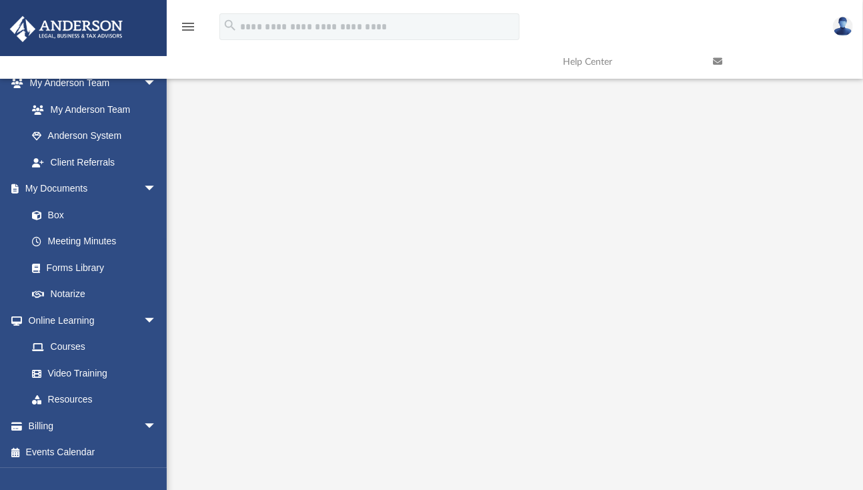
click at [61, 210] on link "Box" at bounding box center [91, 215] width 145 height 27
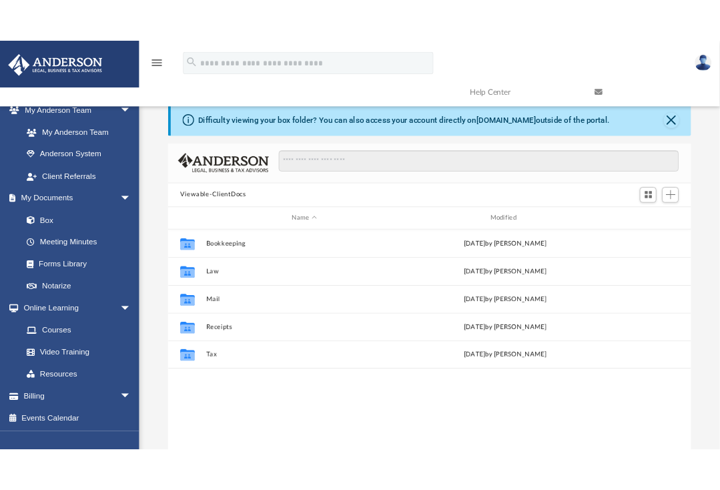
scroll to position [293, 617]
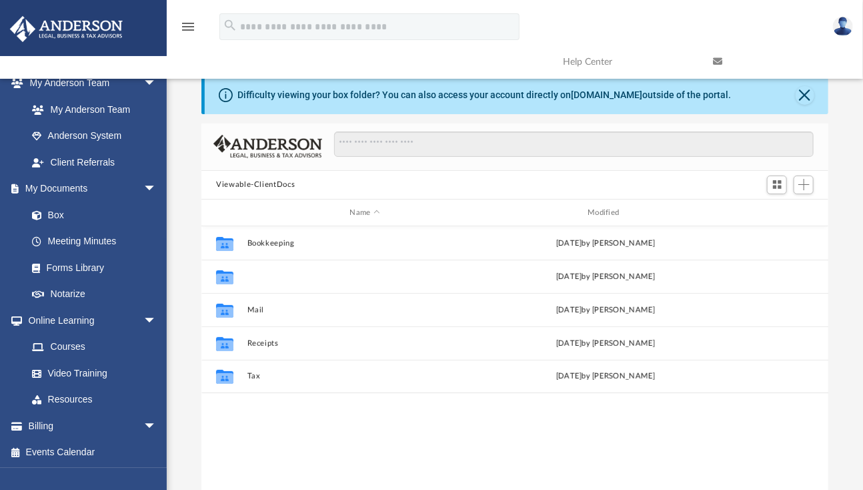
click at [253, 273] on button "Law" at bounding box center [366, 276] width 236 height 9
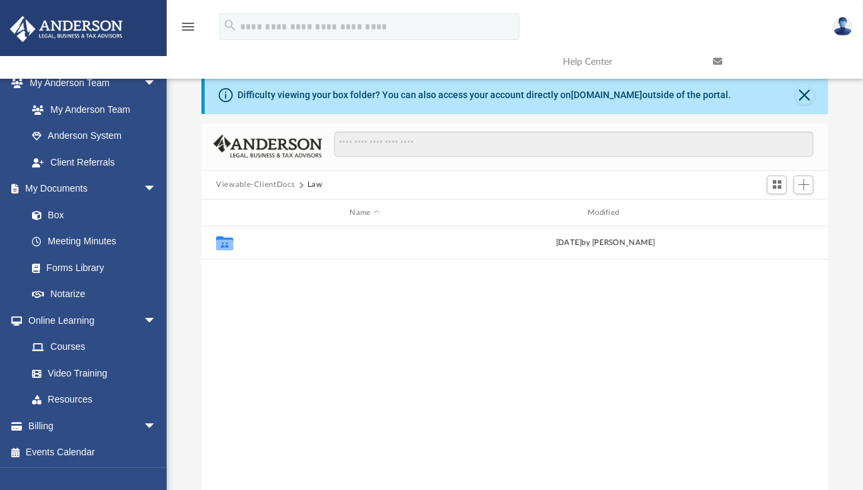
click at [270, 240] on button "Silly Dog Ventures, Inc." at bounding box center [366, 243] width 236 height 9
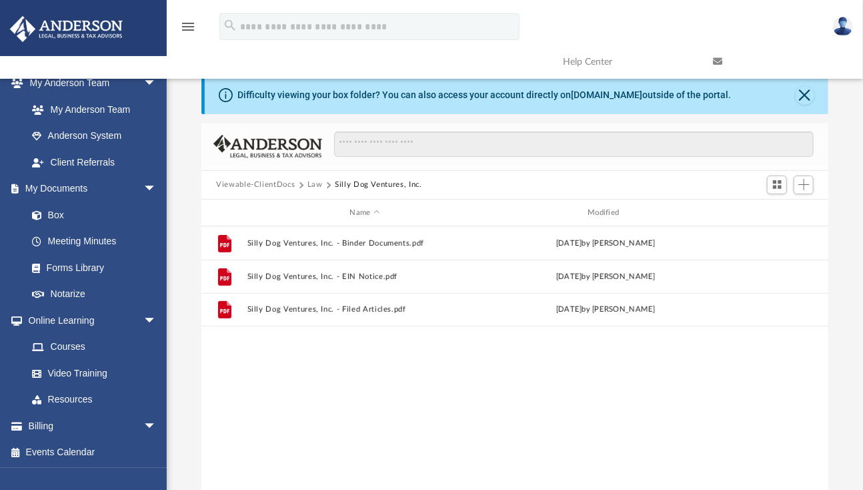
click at [778, 243] on span "More options" at bounding box center [777, 243] width 11 height 7
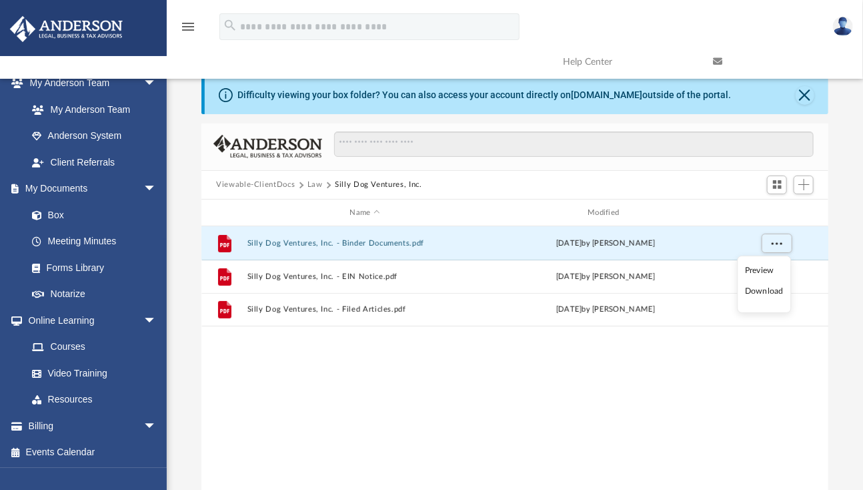
click at [621, 390] on div "File Silly Dog Ventures, Inc. - Binder Documents.pdf [DATE] by [PERSON_NAME] Fi…" at bounding box center [515, 364] width 627 height 276
click at [773, 246] on span "More options" at bounding box center [777, 243] width 11 height 7
click at [771, 289] on li "Download" at bounding box center [764, 291] width 39 height 14
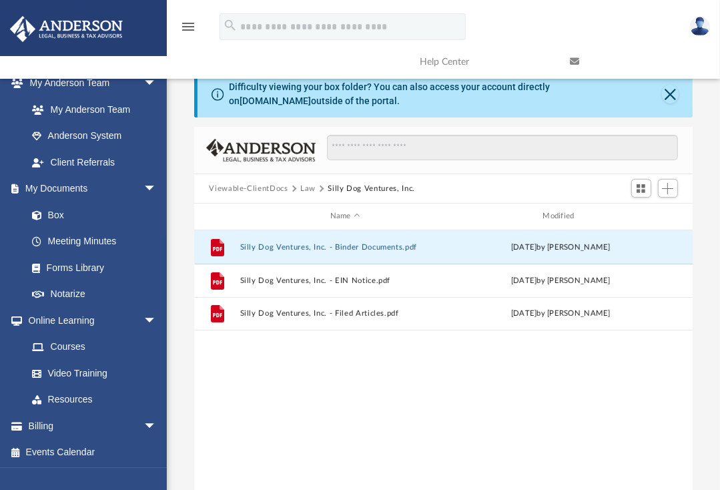
scroll to position [11, 11]
